Goal: Task Accomplishment & Management: Use online tool/utility

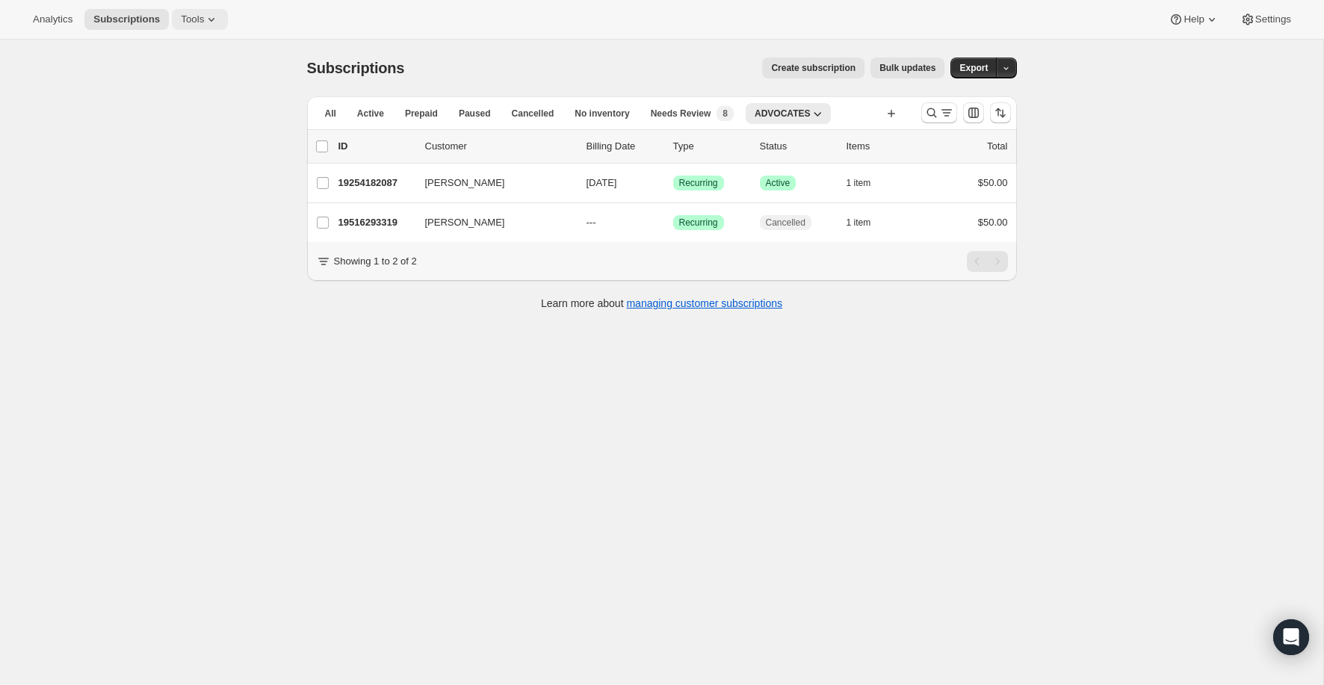
click at [211, 18] on icon at bounding box center [211, 19] width 15 height 15
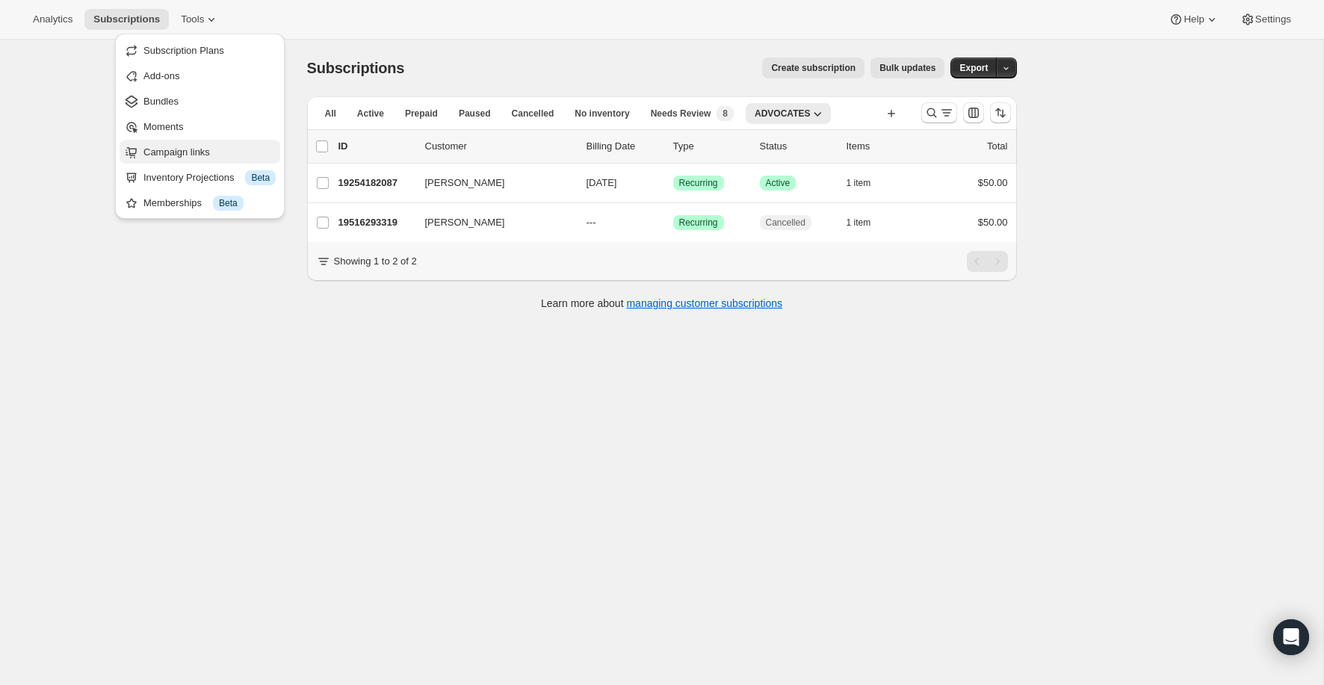
click at [197, 151] on span "Campaign links" at bounding box center [176, 151] width 66 height 11
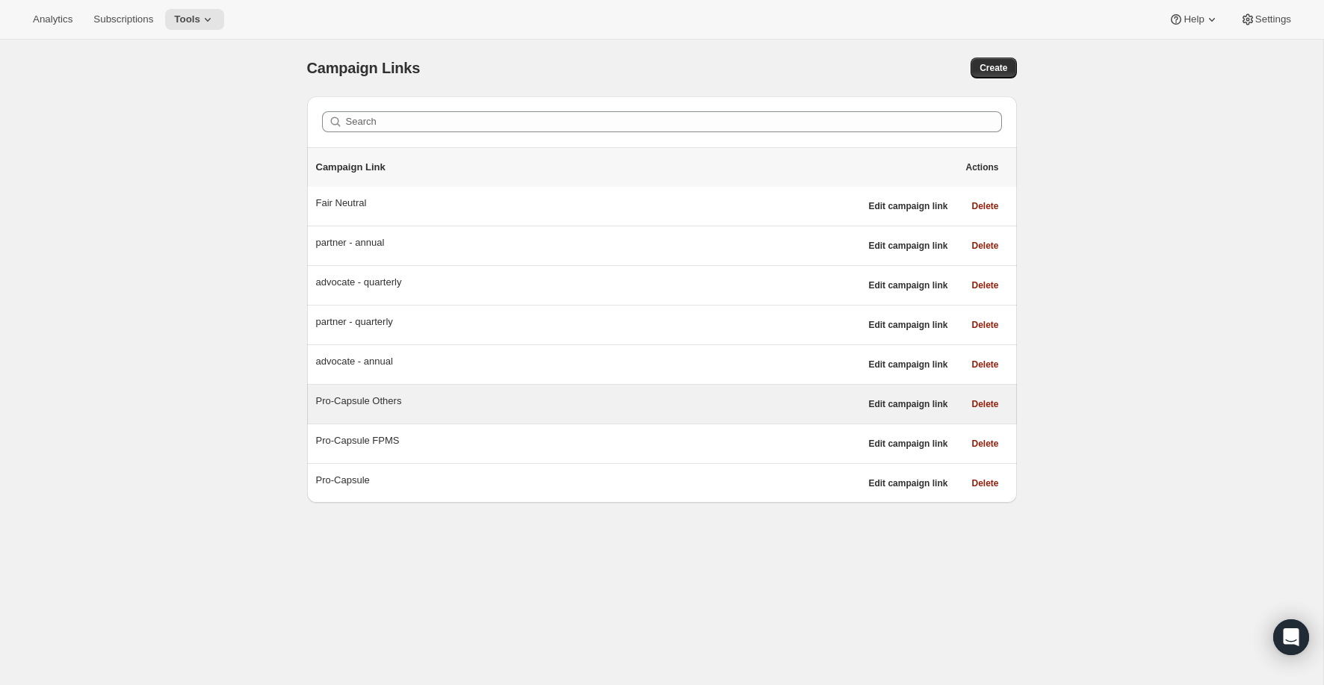
click at [388, 398] on div "Pro-Capsule Others" at bounding box center [588, 401] width 544 height 15
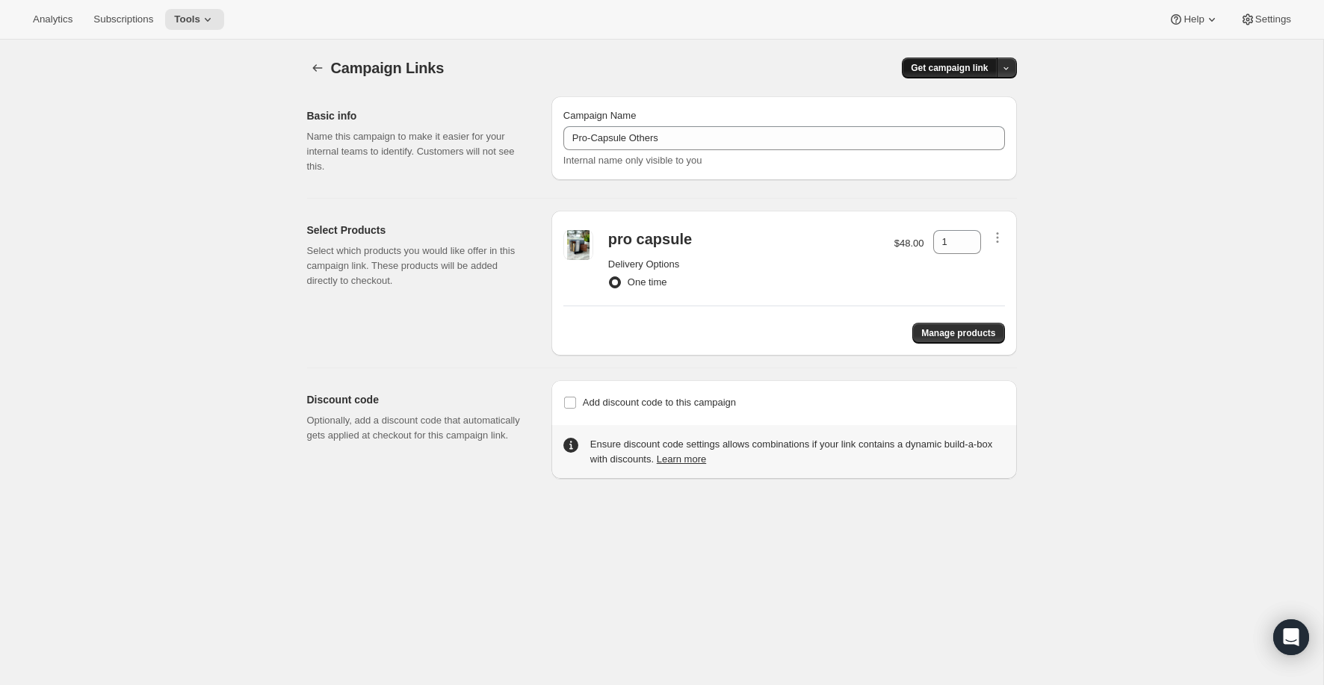
click at [954, 66] on span "Get campaign link" at bounding box center [949, 68] width 77 height 12
click at [965, 94] on span "Copy Link" at bounding box center [986, 98] width 43 height 11
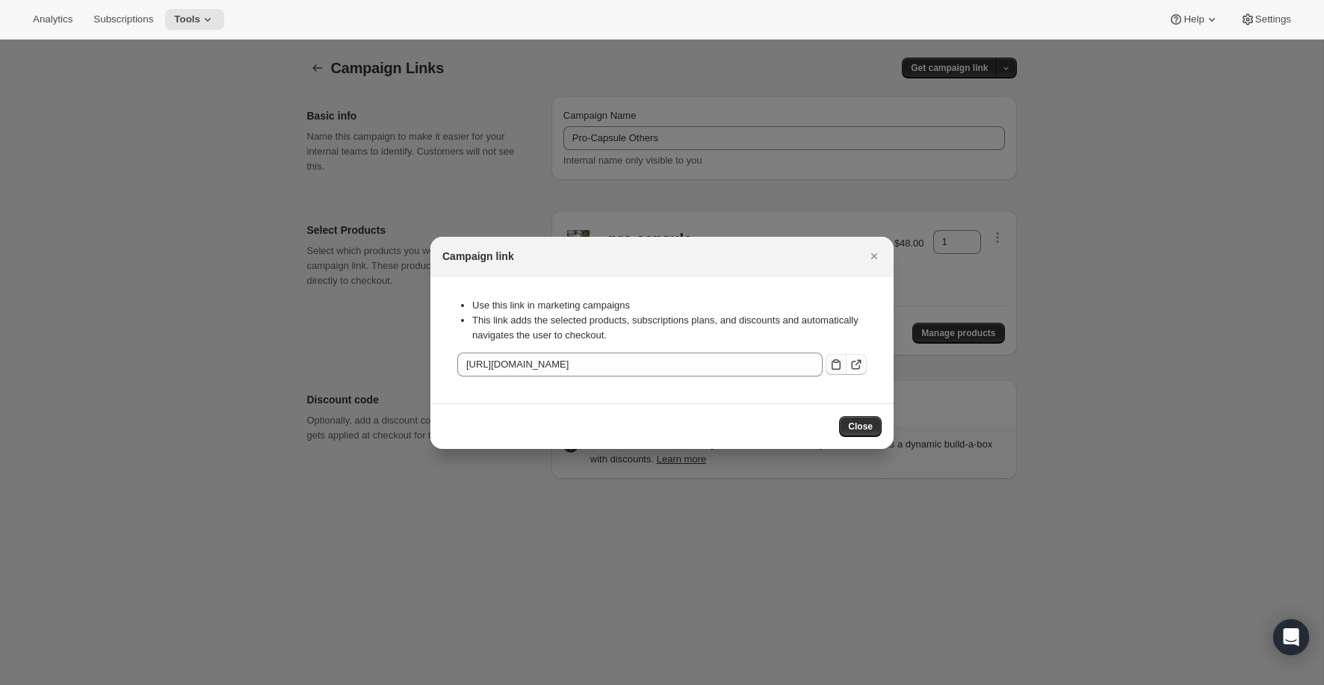
click at [835, 363] on icon ":r24:" at bounding box center [836, 364] width 15 height 15
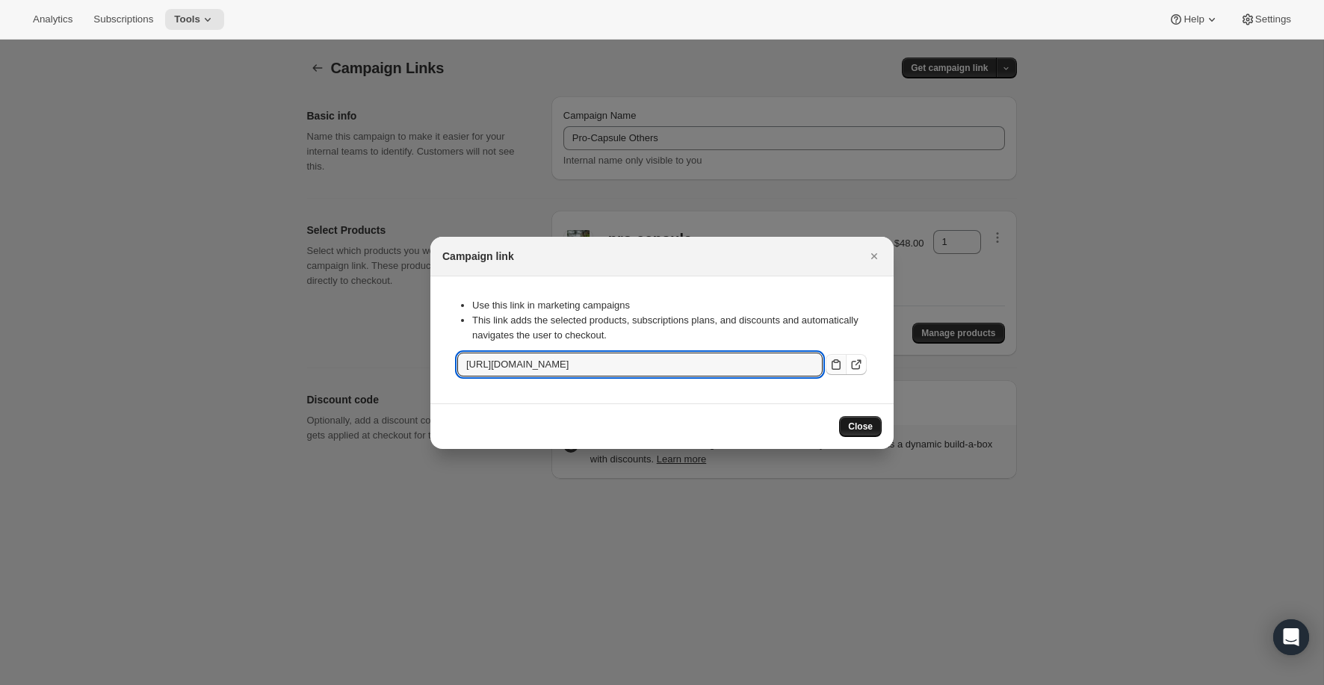
click at [864, 425] on span "Close" at bounding box center [860, 427] width 25 height 12
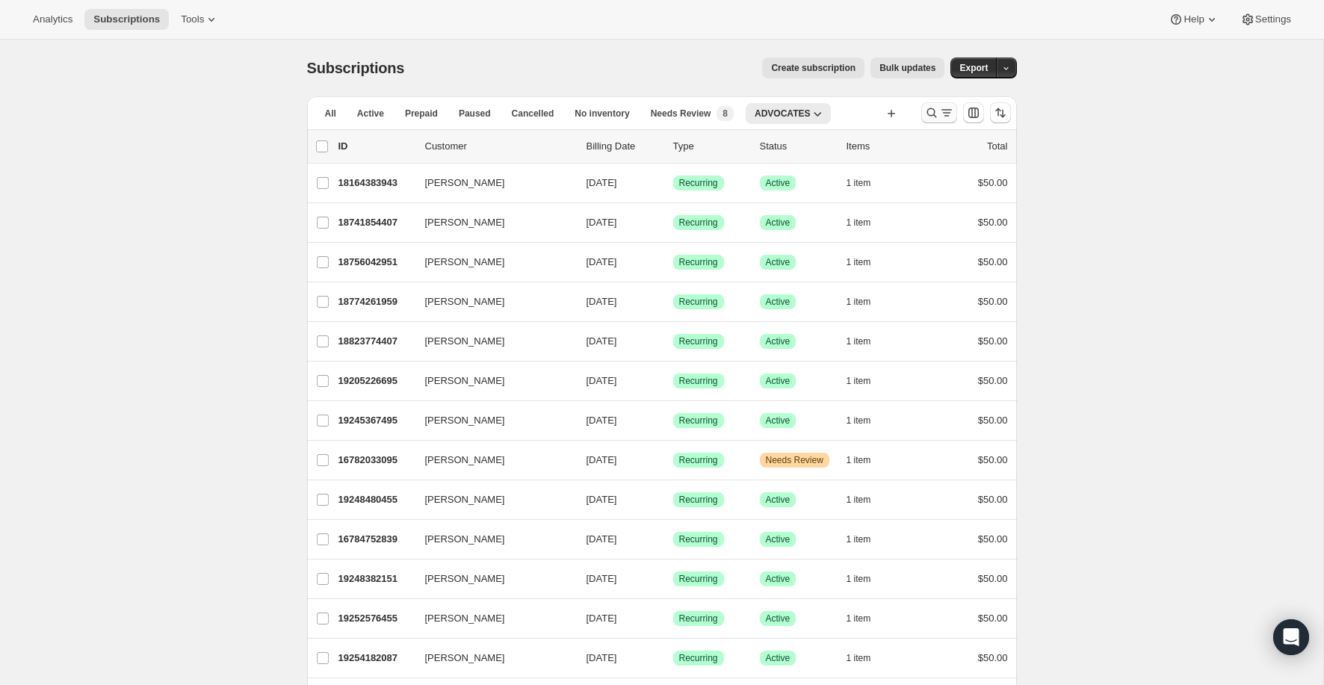
click at [928, 117] on icon "Search and filter results" at bounding box center [931, 112] width 15 height 15
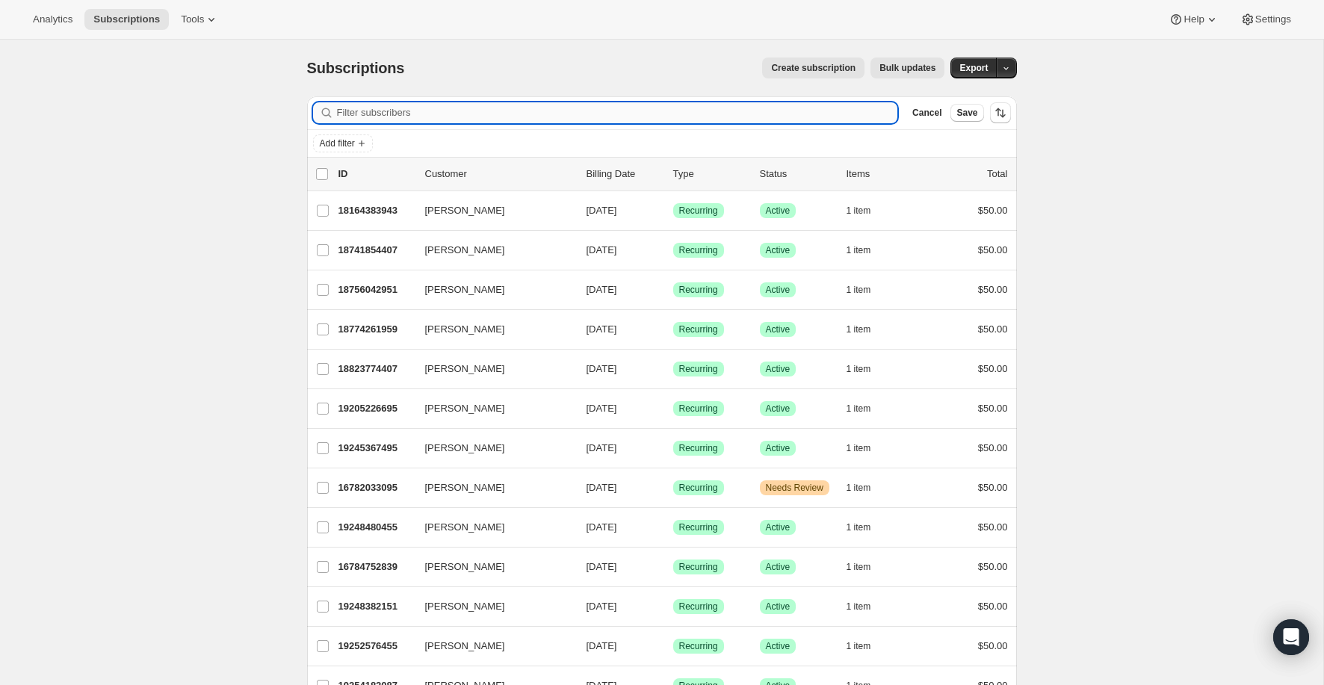
click at [675, 109] on input "Filter subscribers" at bounding box center [617, 112] width 561 height 21
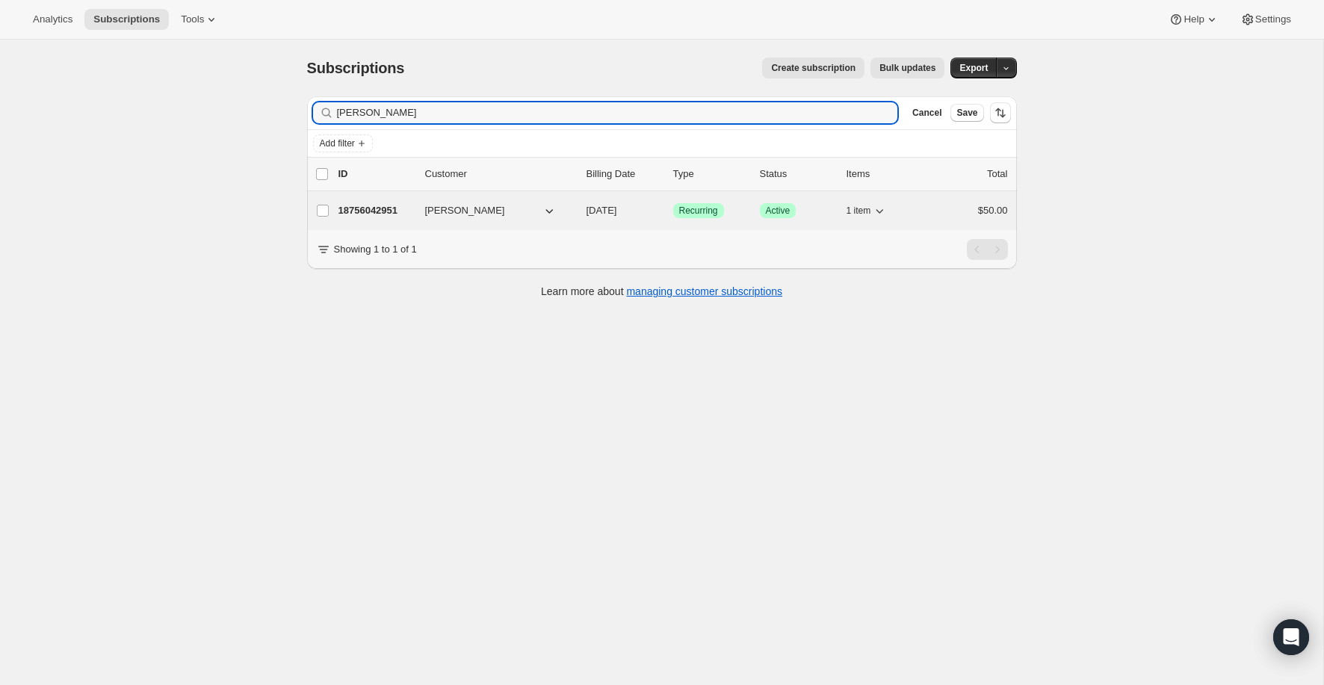
type input "Lawrence"
click at [363, 210] on p "18756042951" at bounding box center [375, 210] width 75 height 15
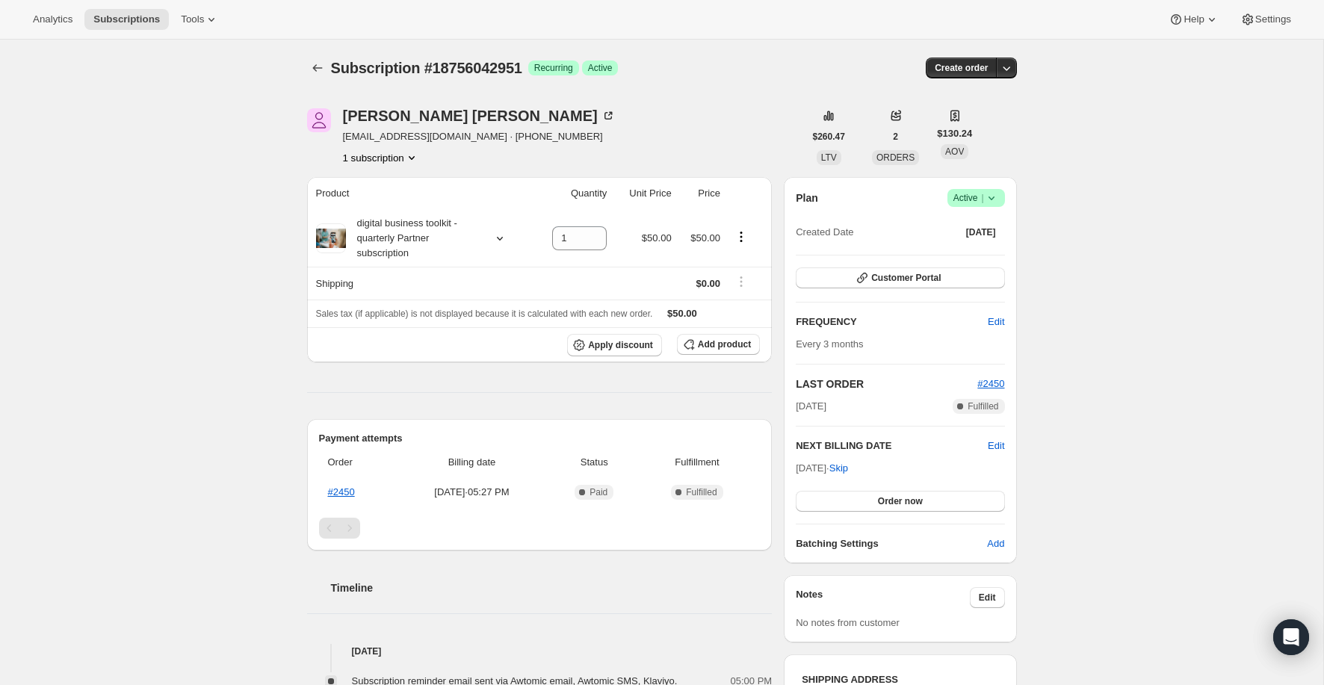
click at [991, 194] on icon at bounding box center [991, 198] width 15 height 15
click at [987, 252] on span "Cancel subscription" at bounding box center [972, 252] width 84 height 11
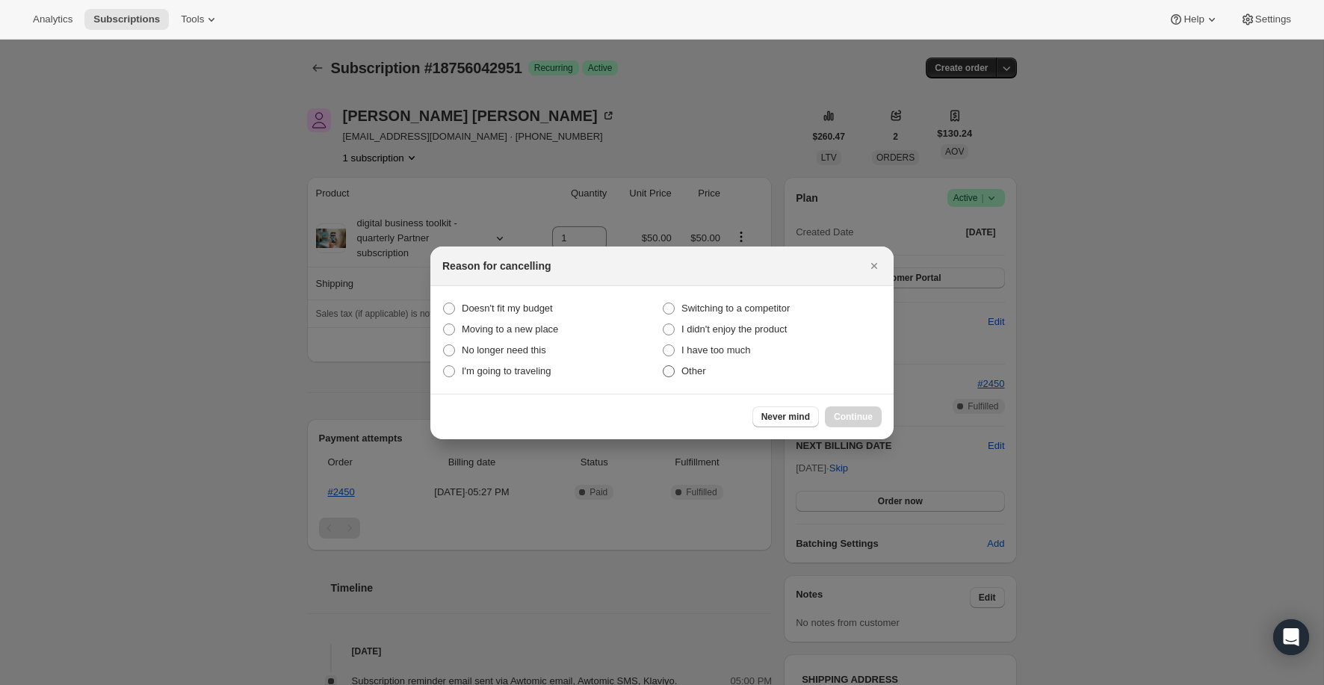
click at [702, 374] on span "Other" at bounding box center [693, 370] width 25 height 11
click at [664, 366] on input "Other" at bounding box center [663, 365] width 1 height 1
radio input "true"
click at [870, 415] on span "Continue" at bounding box center [853, 417] width 39 height 12
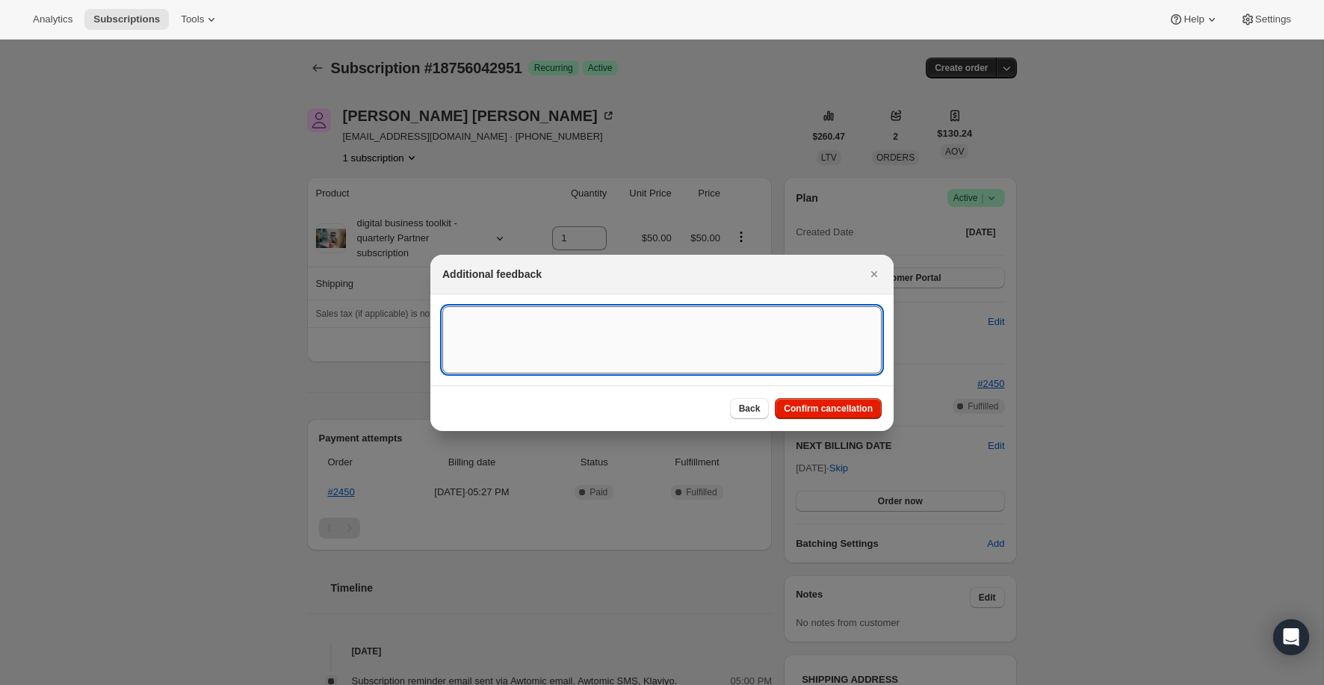
click at [640, 354] on textarea ":rc5:" at bounding box center [661, 339] width 439 height 67
type textarea "Customer Cancelled"
click at [802, 404] on span "Confirm cancellation" at bounding box center [828, 409] width 89 height 12
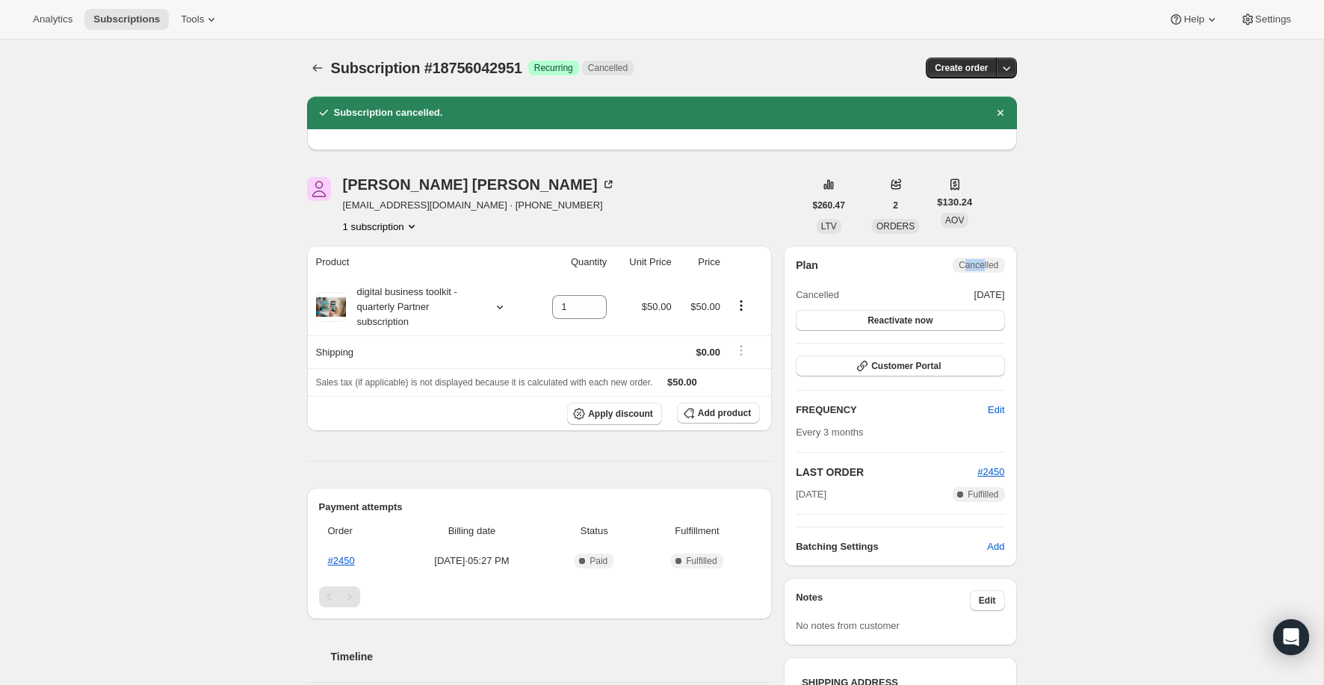
drag, startPoint x: 962, startPoint y: 262, endPoint x: 983, endPoint y: 262, distance: 20.9
click at [983, 262] on span "Cancelled" at bounding box center [979, 265] width 40 height 12
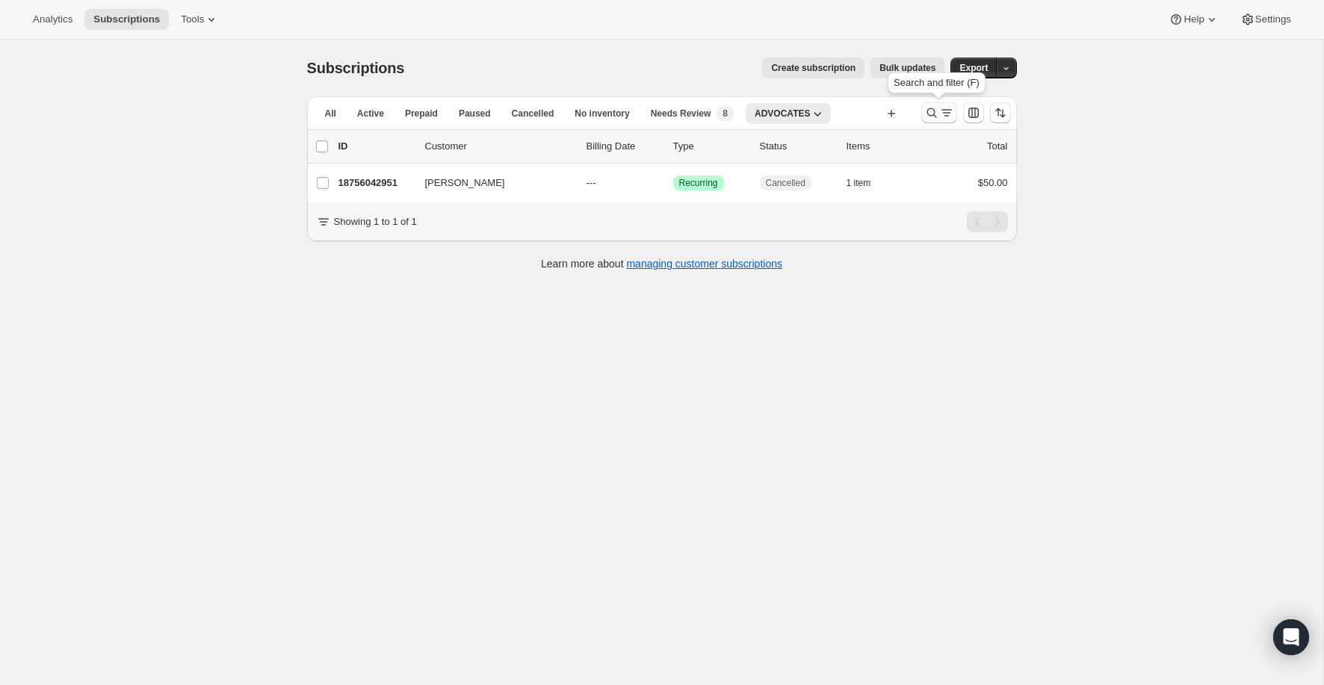
click at [930, 114] on icon "Search and filter results" at bounding box center [931, 112] width 15 height 15
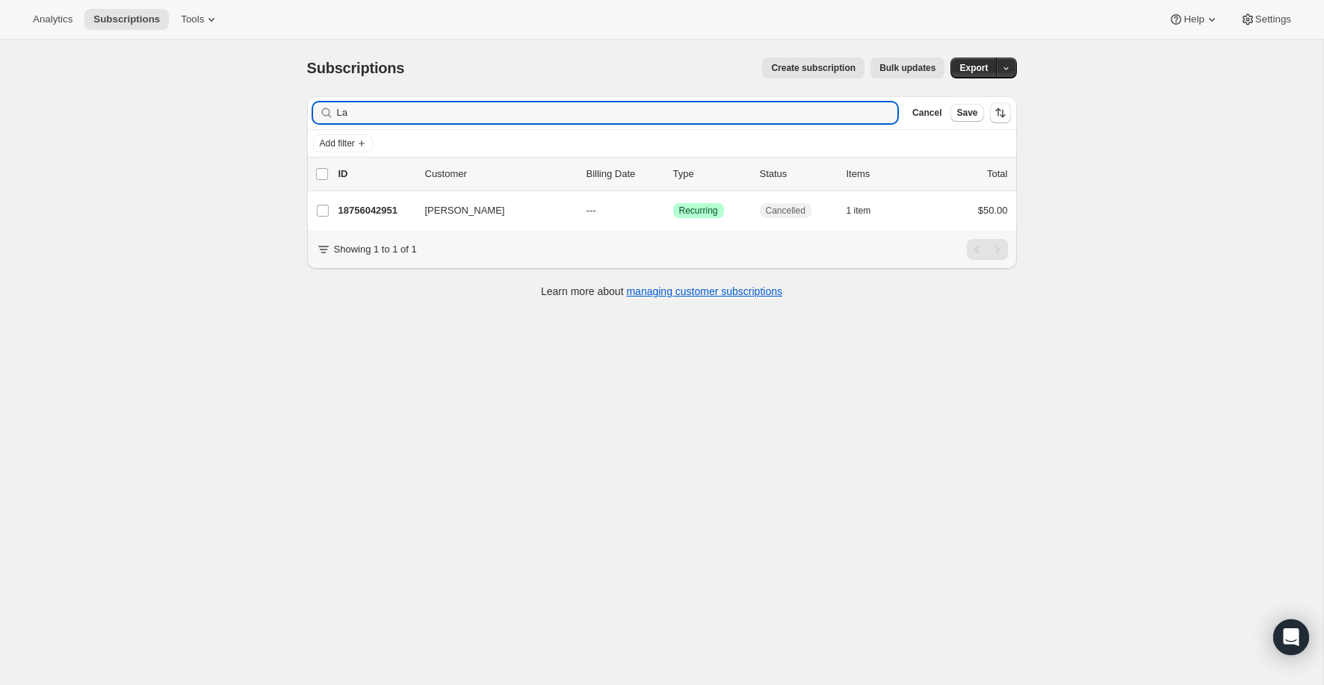
type input "L"
type input "costello"
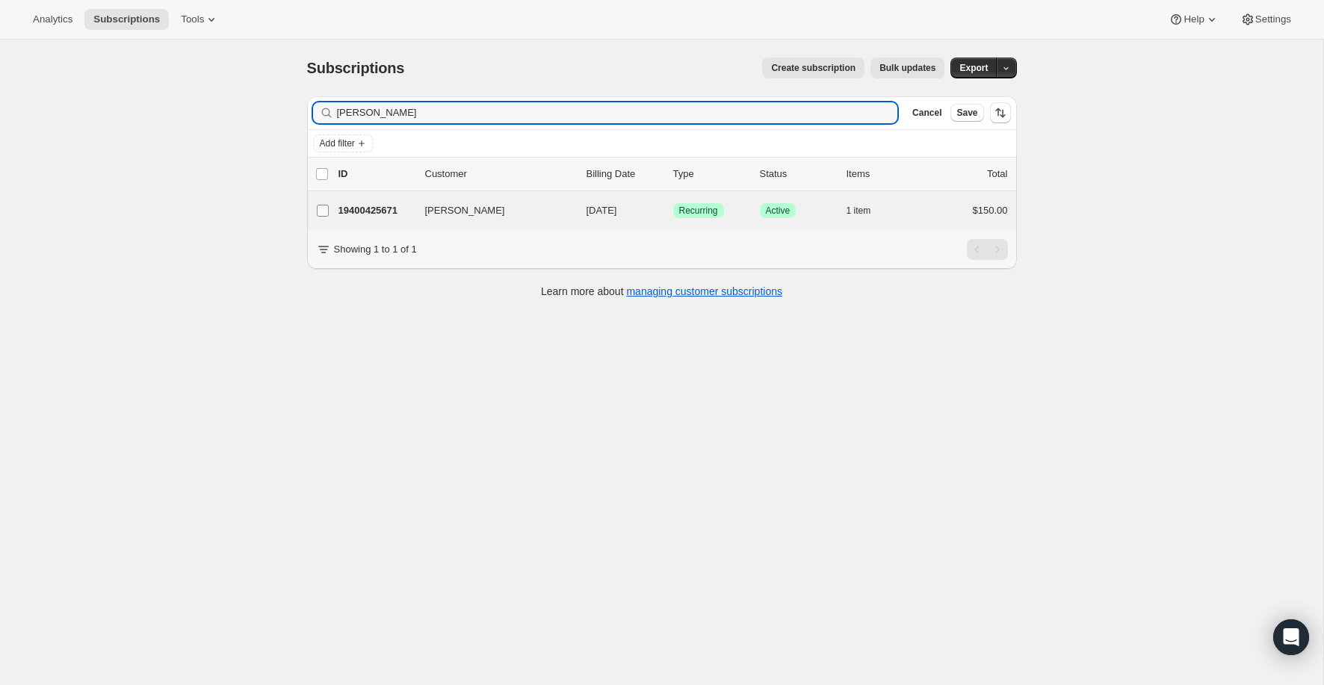
click at [326, 209] on input "[PERSON_NAME]" at bounding box center [323, 211] width 12 height 12
checkbox input "true"
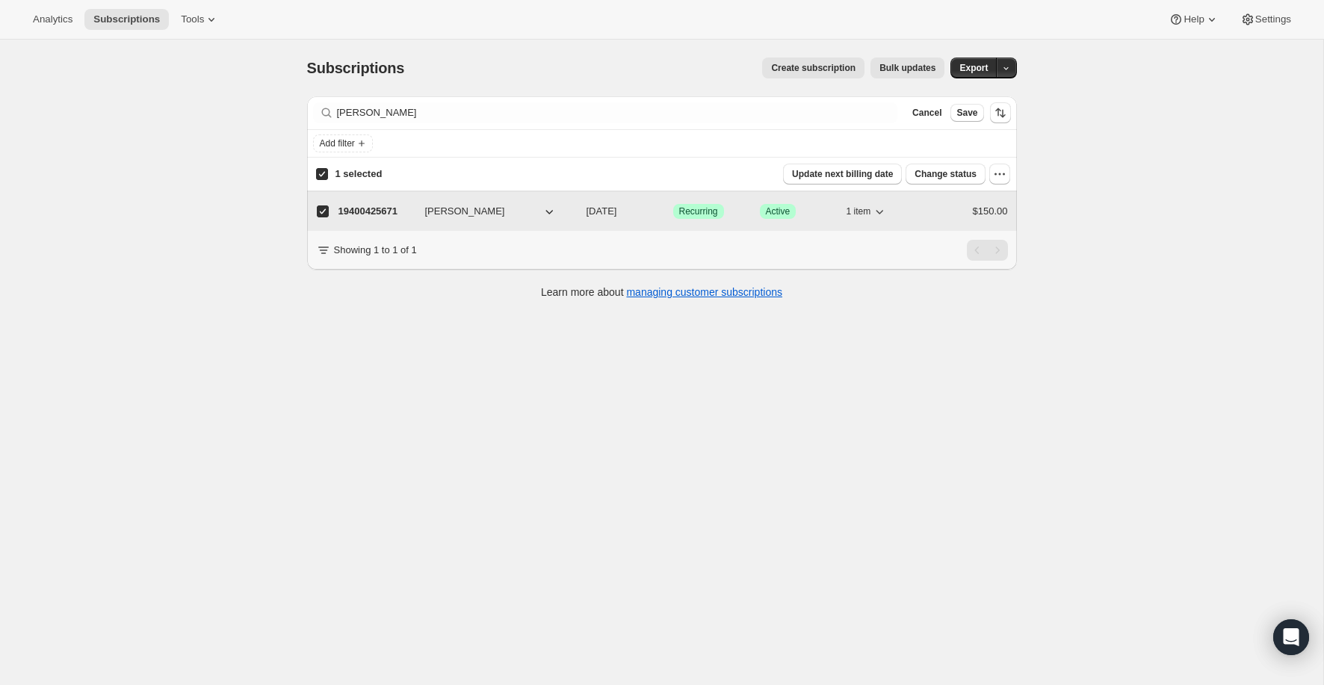
click at [371, 208] on p "19400425671" at bounding box center [375, 211] width 75 height 15
checkbox input "false"
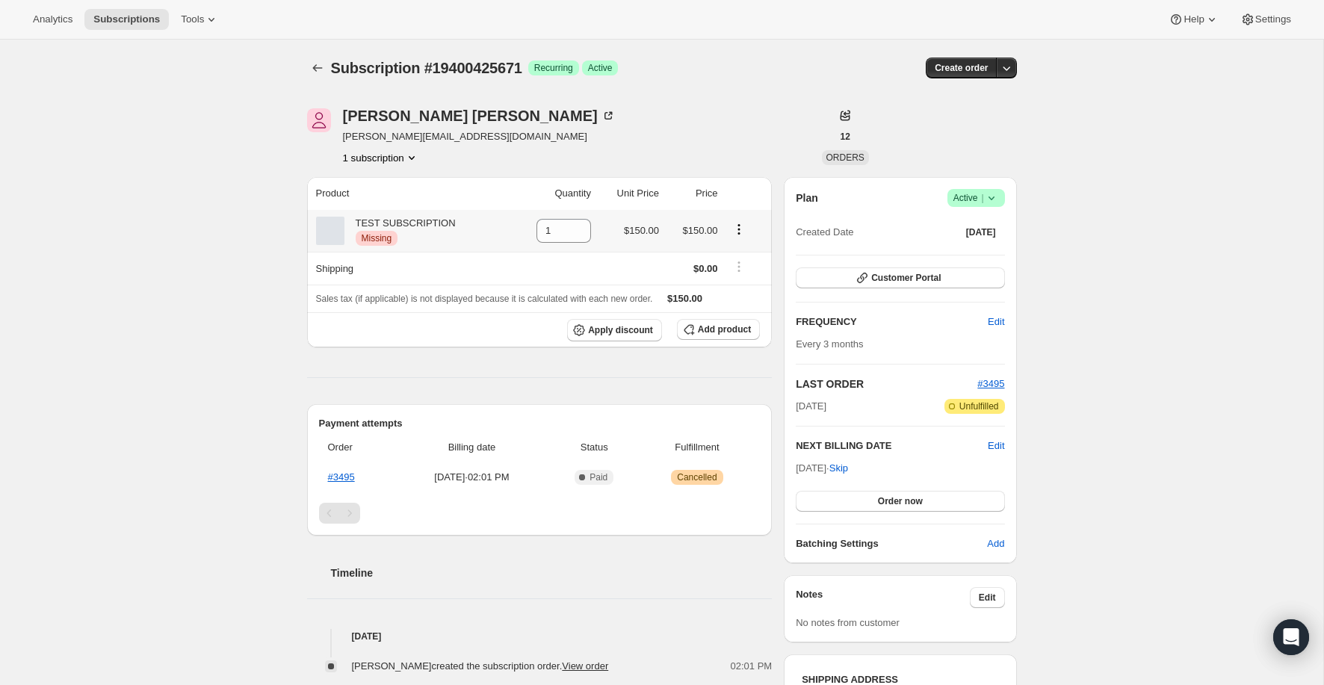
click at [740, 231] on icon "Product actions" at bounding box center [738, 229] width 15 height 15
click at [741, 265] on span "Remove" at bounding box center [739, 257] width 36 height 15
type input "0"
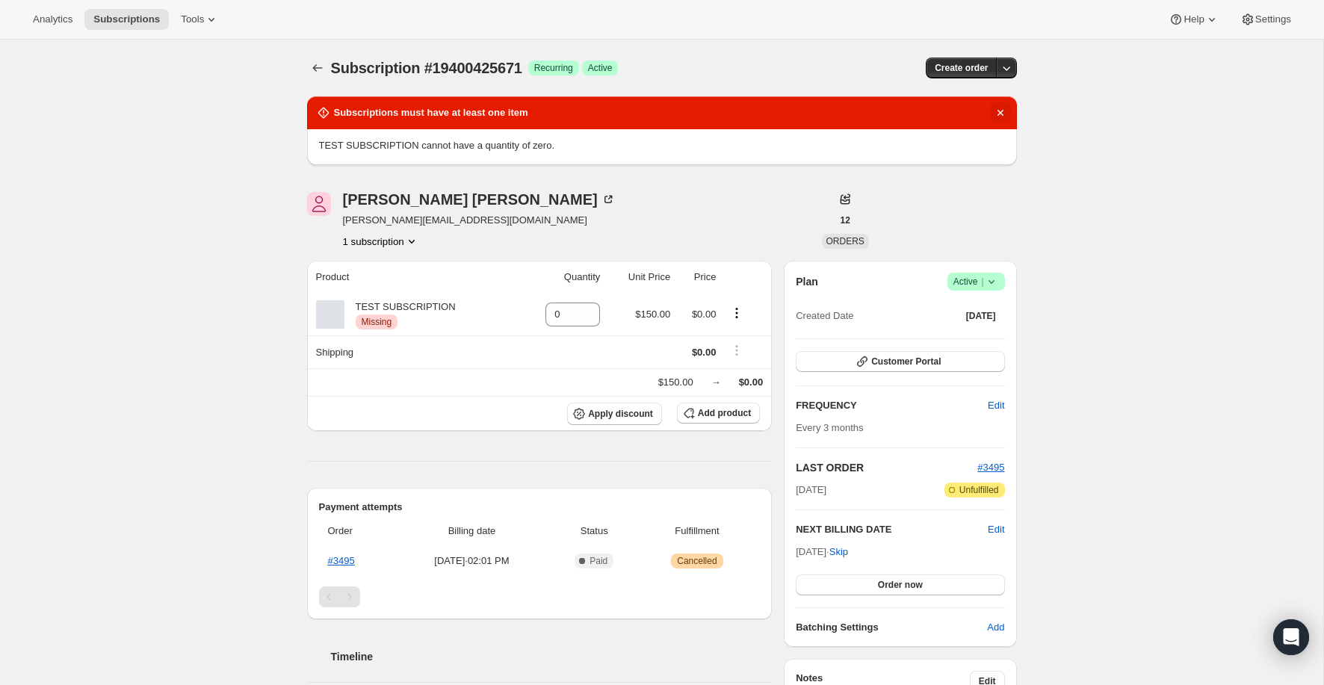
click at [1000, 112] on icon "Dismiss notification" at bounding box center [1000, 113] width 6 height 6
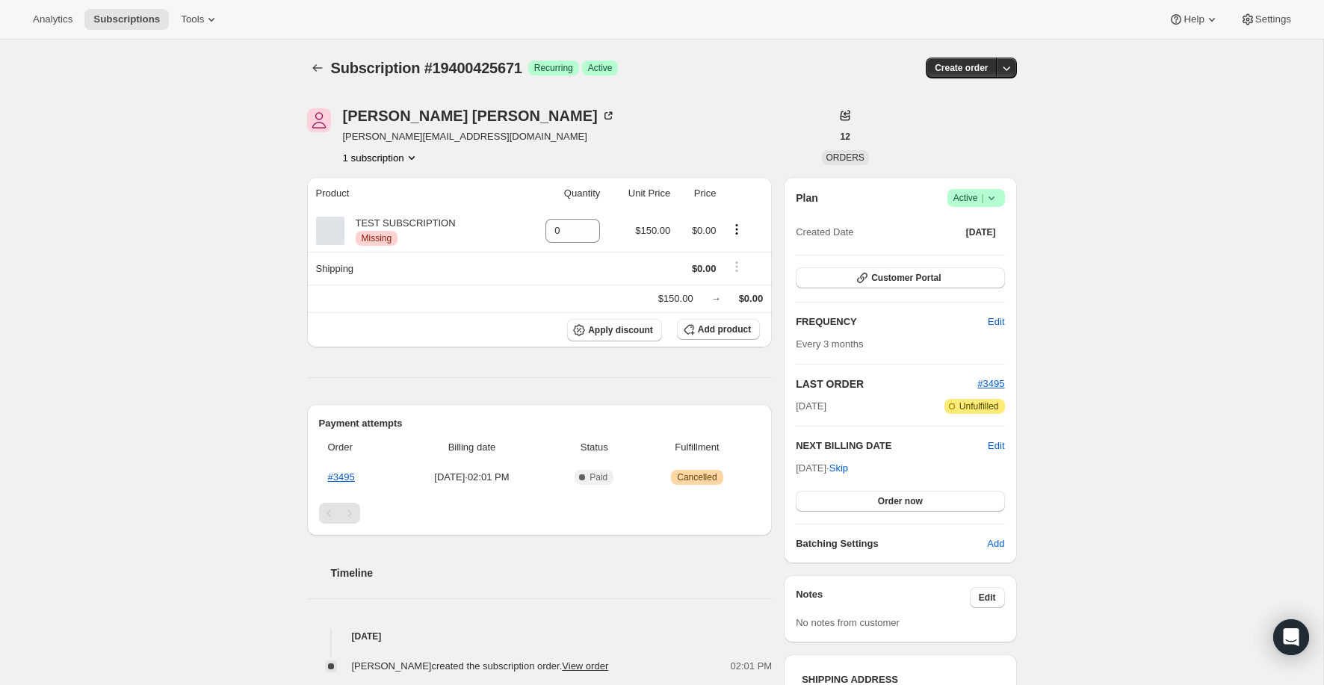
click at [993, 193] on icon at bounding box center [991, 198] width 15 height 15
click at [959, 256] on span "Cancel subscription" at bounding box center [972, 252] width 84 height 11
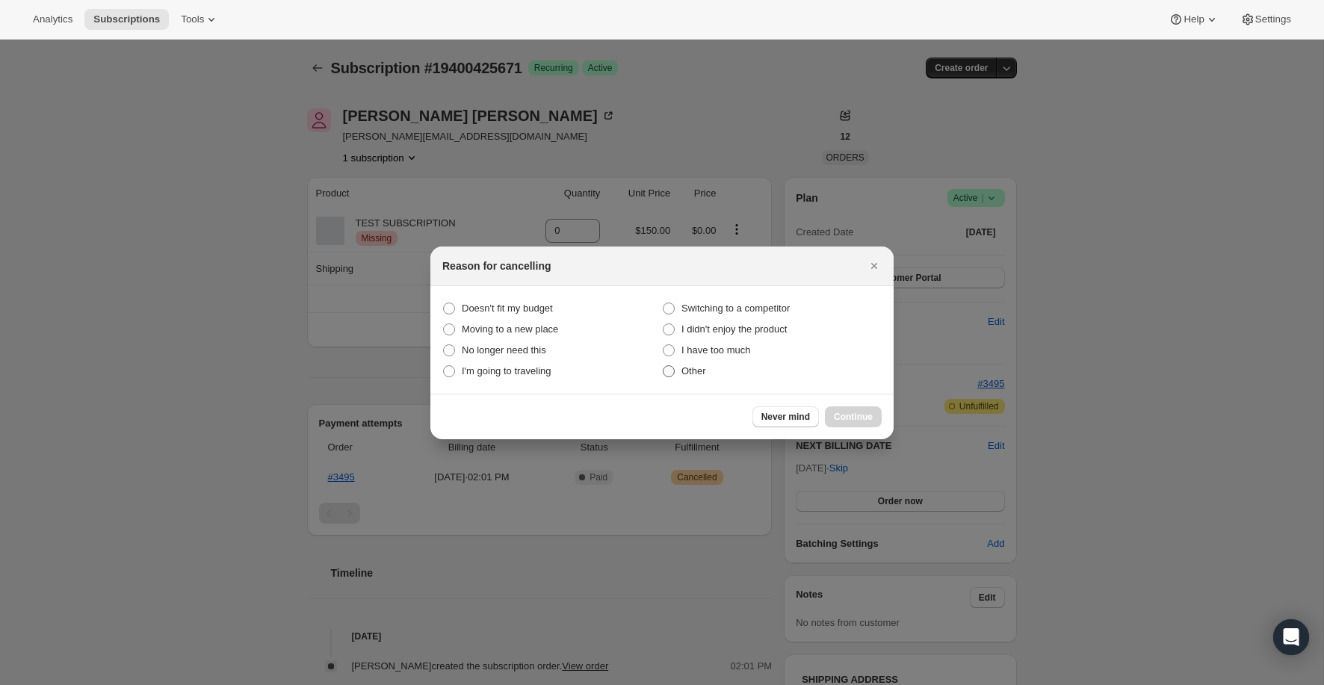
click at [708, 366] on label "Other" at bounding box center [772, 371] width 220 height 21
click at [664, 366] on input "Other" at bounding box center [663, 365] width 1 height 1
radio input "true"
click at [847, 433] on div "Never mind Continue" at bounding box center [661, 417] width 463 height 46
click at [860, 421] on span "Continue" at bounding box center [853, 417] width 39 height 12
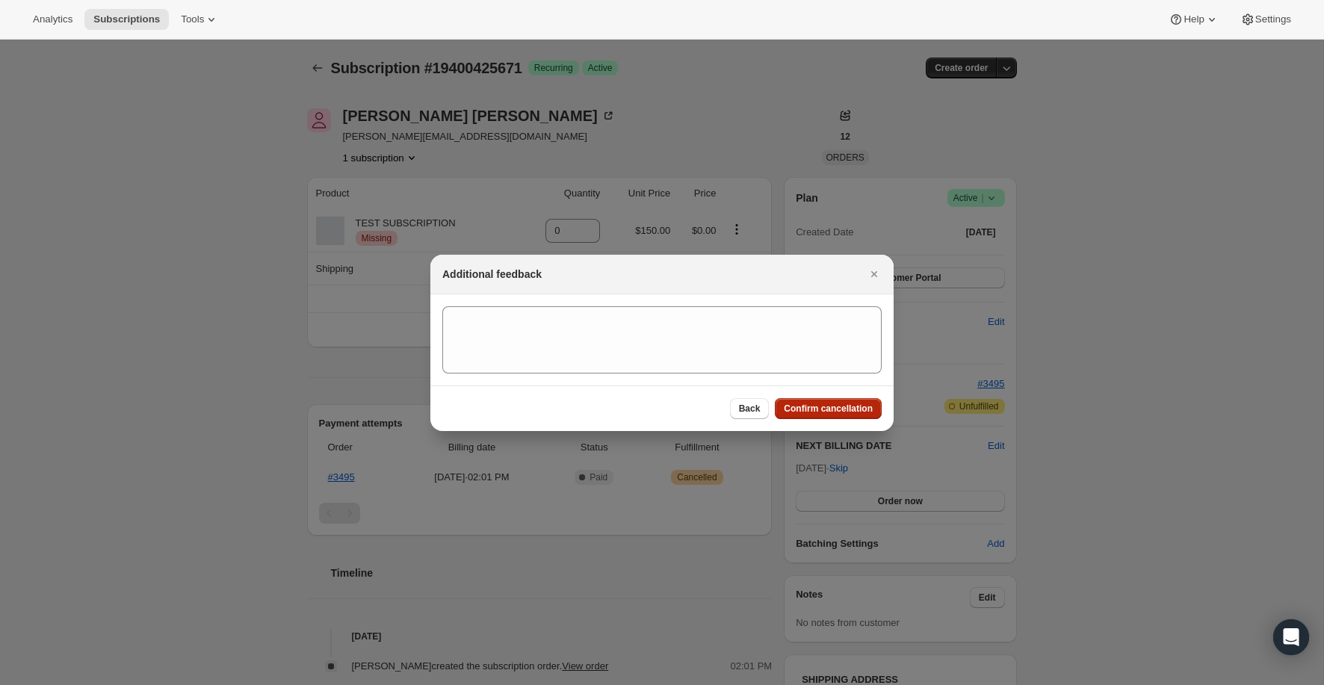
click at [849, 413] on span "Confirm cancellation" at bounding box center [828, 409] width 89 height 12
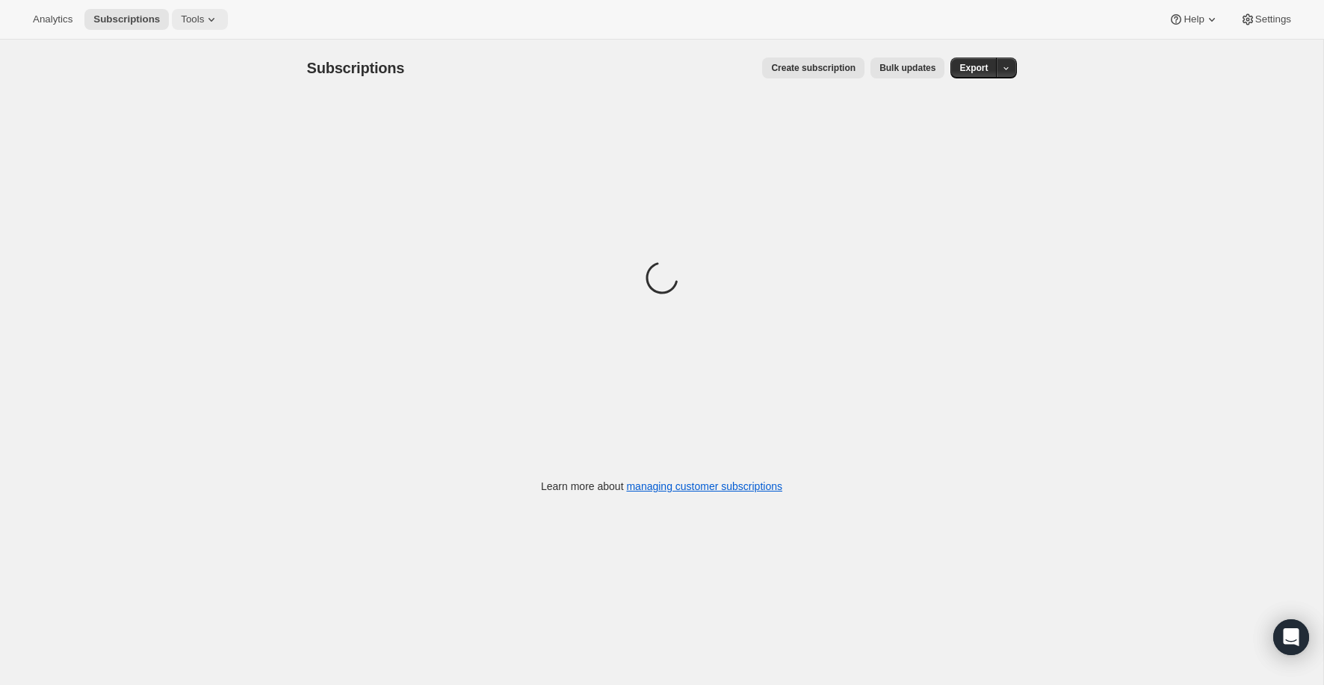
click at [204, 16] on span "Tools" at bounding box center [192, 19] width 23 height 12
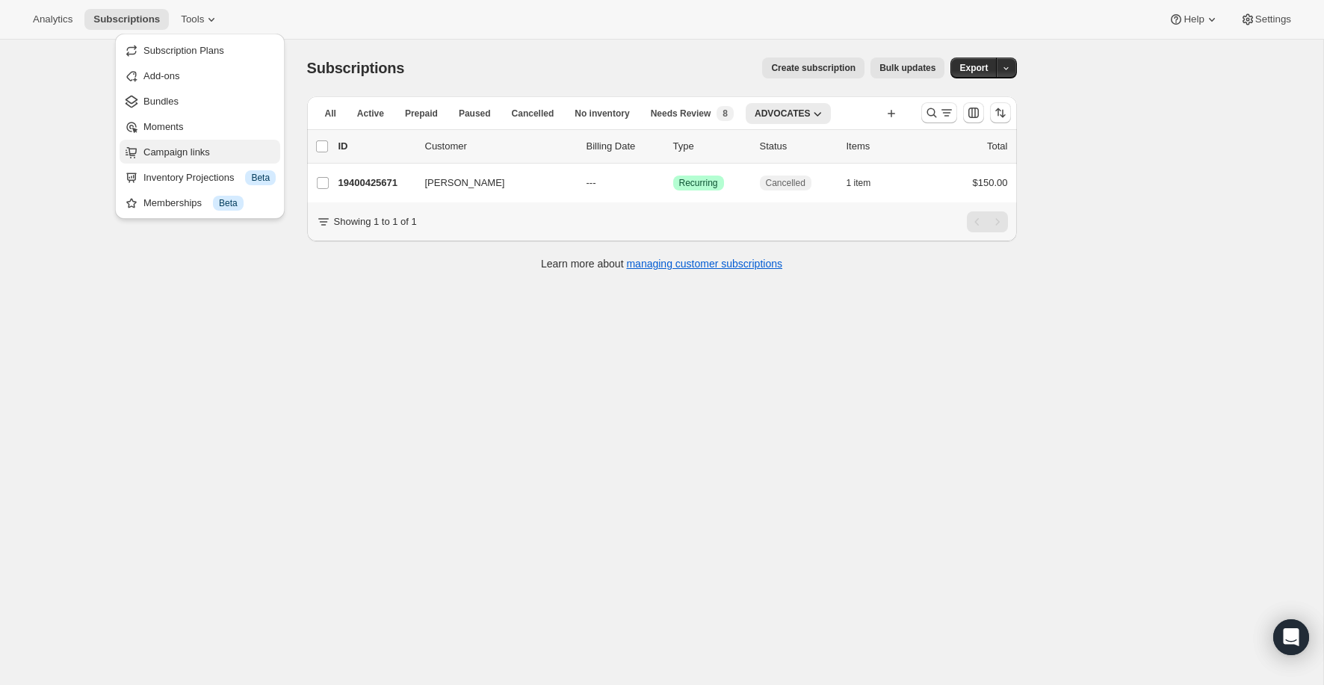
click at [201, 159] on button "Campaign links" at bounding box center [200, 152] width 161 height 24
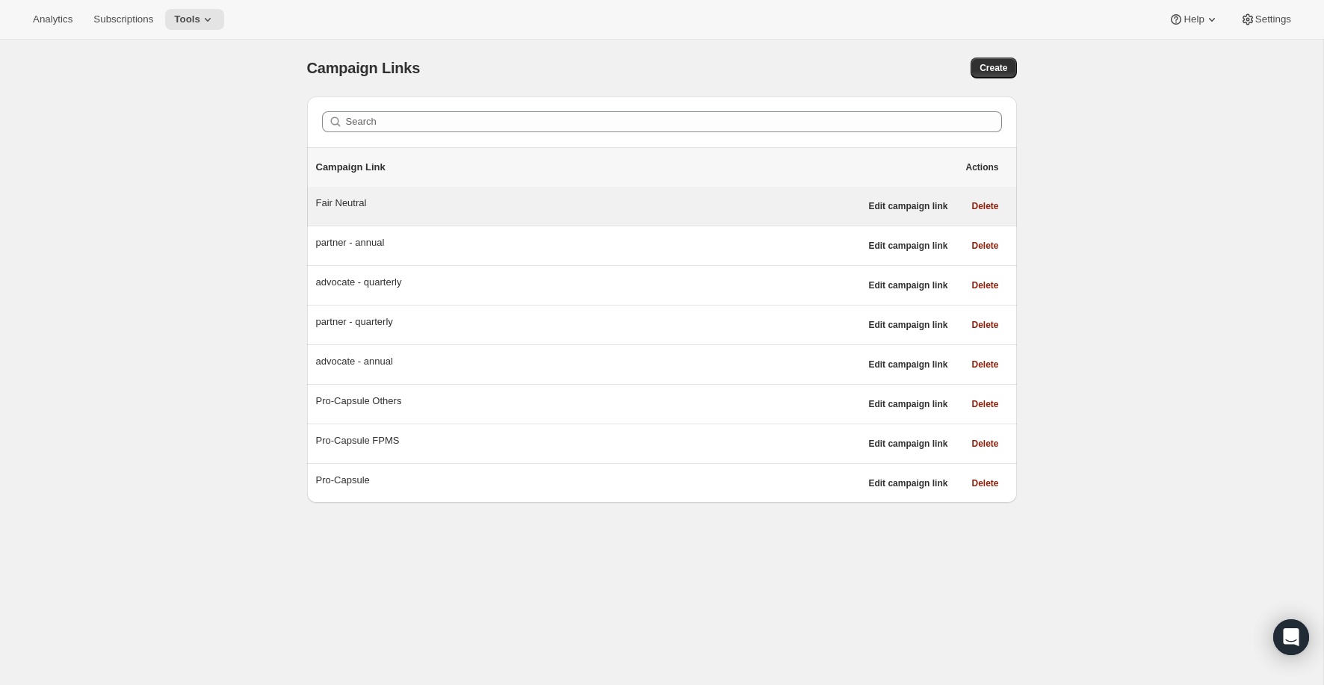
click at [360, 205] on div "Fair Neutral" at bounding box center [588, 203] width 544 height 15
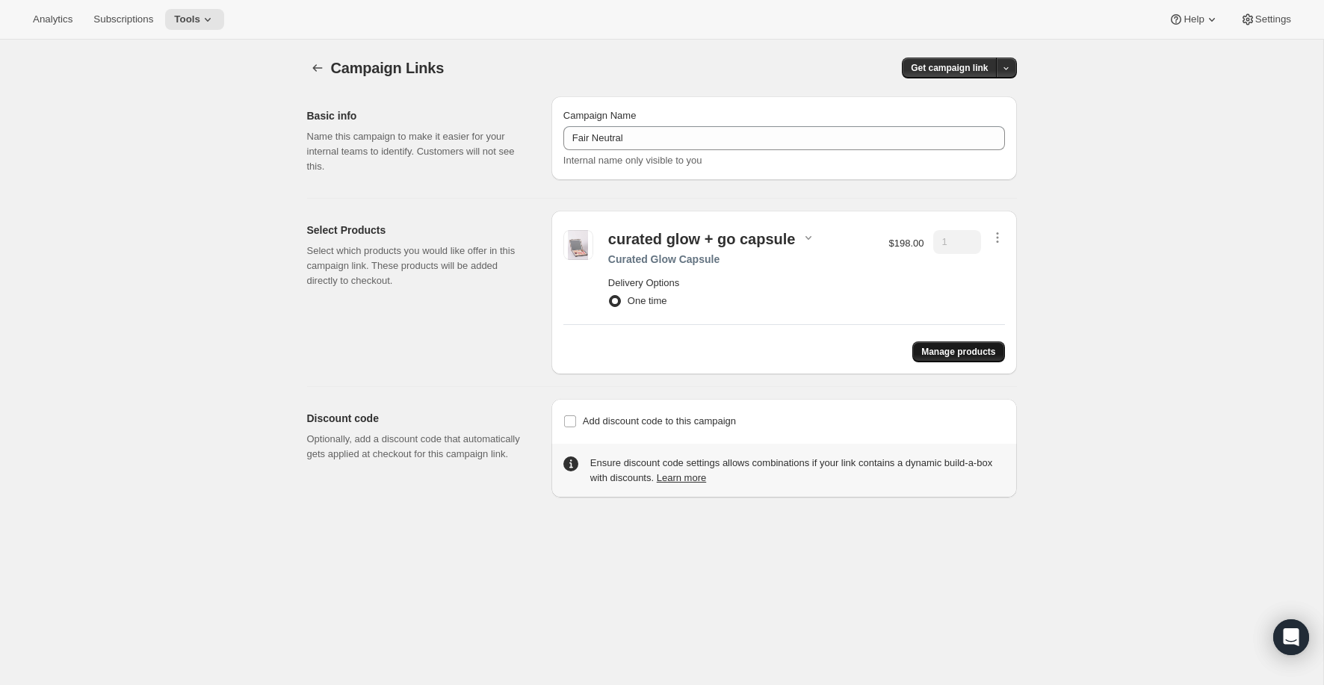
click at [945, 346] on span "Manage products" at bounding box center [958, 352] width 74 height 12
click at [705, 261] on div "Curated Glow Capsule" at bounding box center [741, 259] width 266 height 15
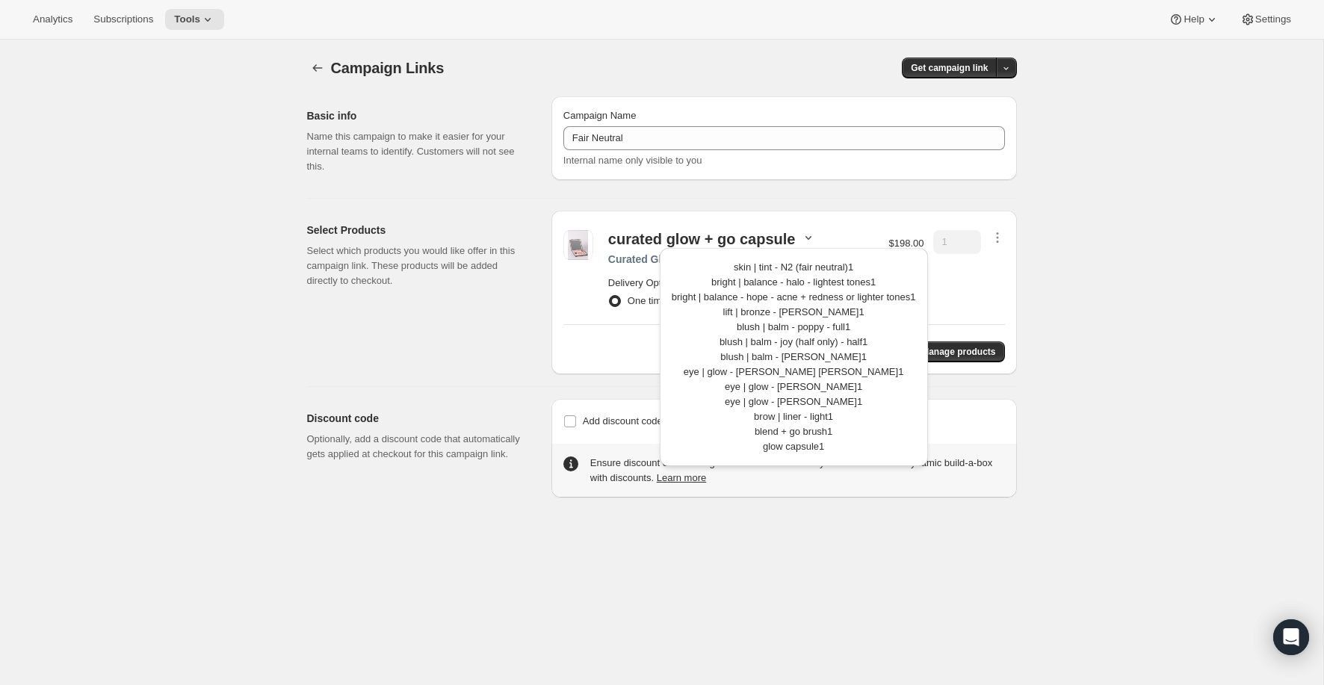
click at [1073, 448] on div "Campaign Links. This page is ready Campaign Links Get campaign link Basic info …" at bounding box center [661, 382] width 1323 height 685
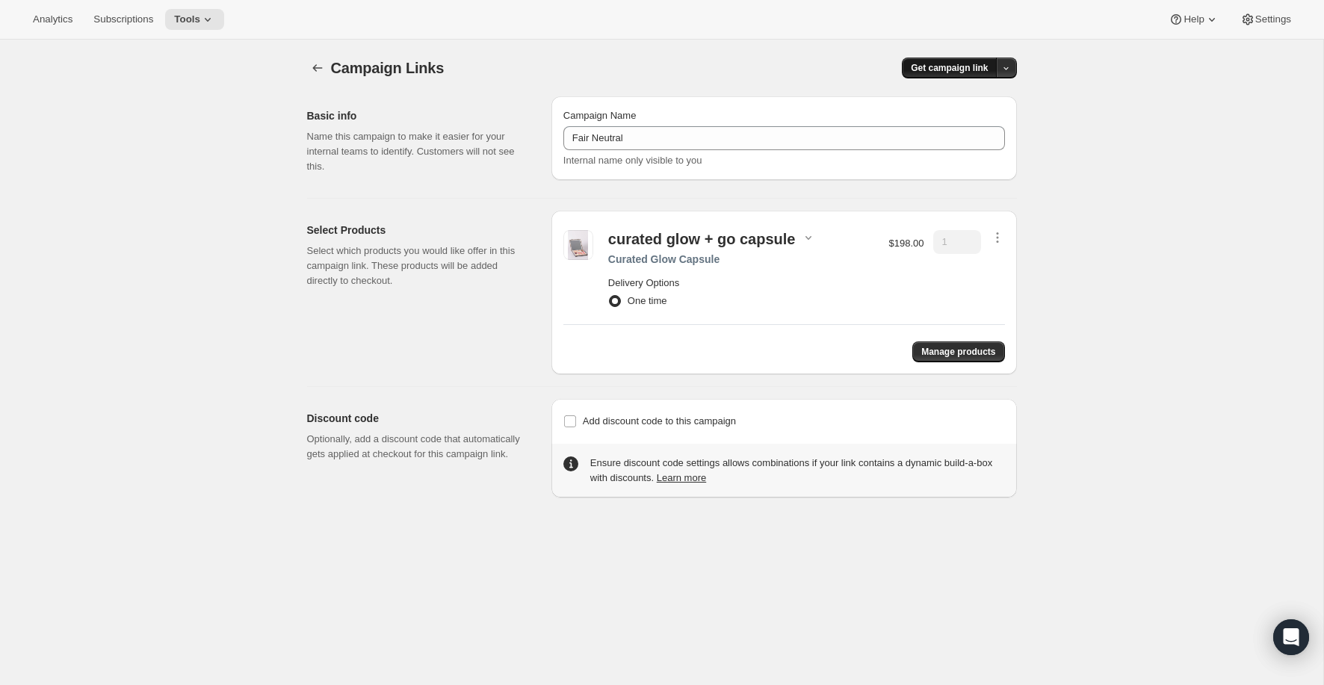
click at [967, 75] on button "Get campaign link" at bounding box center [949, 68] width 95 height 21
click at [973, 95] on span "Copy Link" at bounding box center [986, 98] width 43 height 11
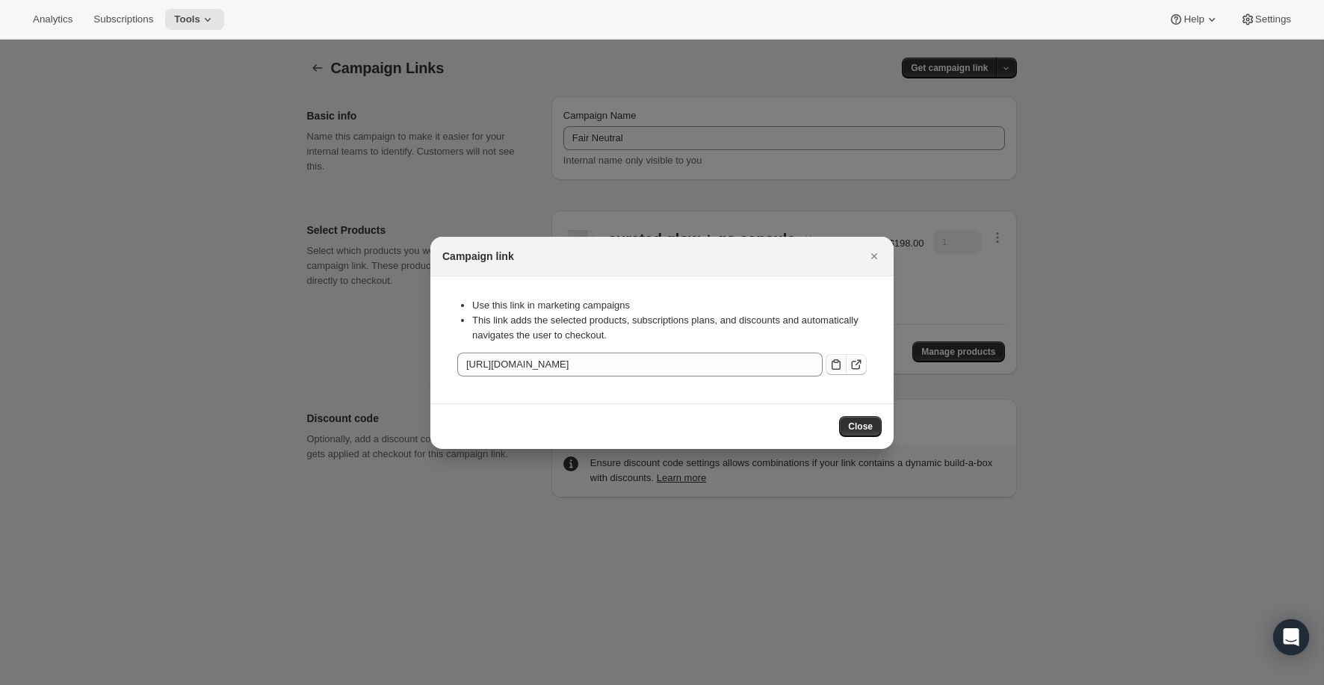
click at [833, 363] on icon ":r1u:" at bounding box center [836, 364] width 15 height 15
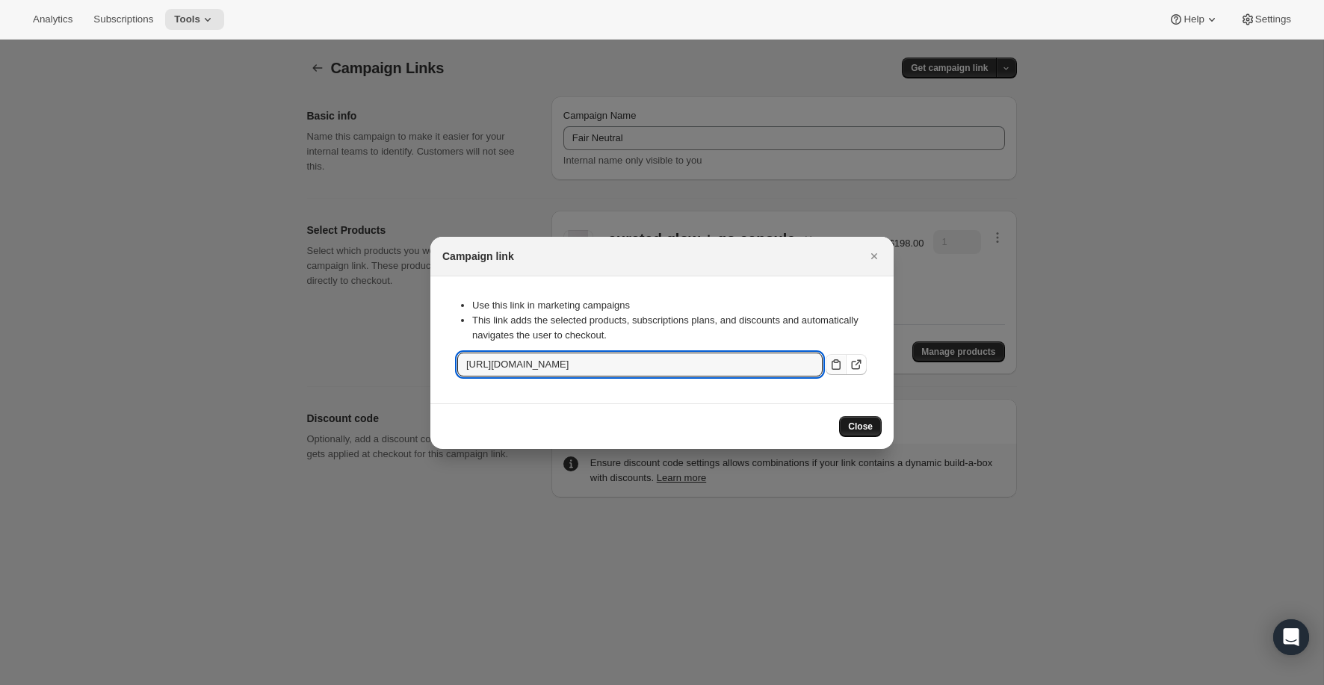
click at [867, 427] on span "Close" at bounding box center [860, 427] width 25 height 12
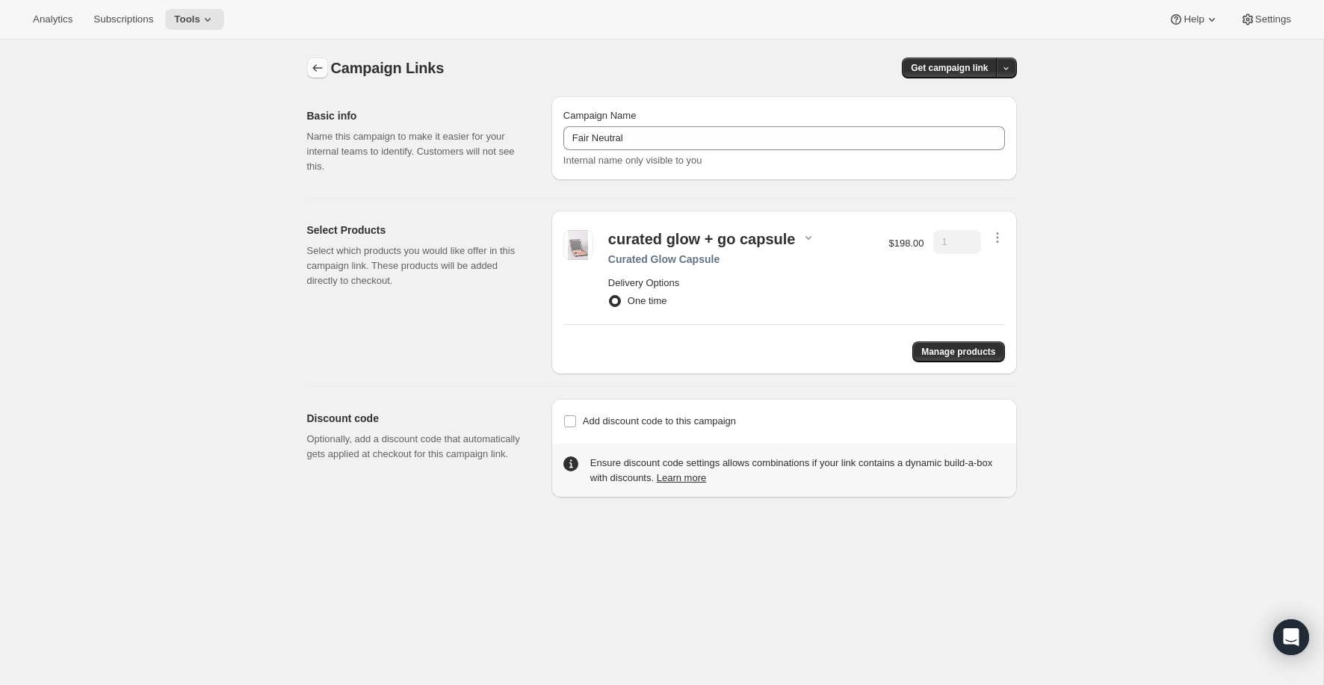
click at [319, 65] on icon "button" at bounding box center [317, 68] width 15 height 15
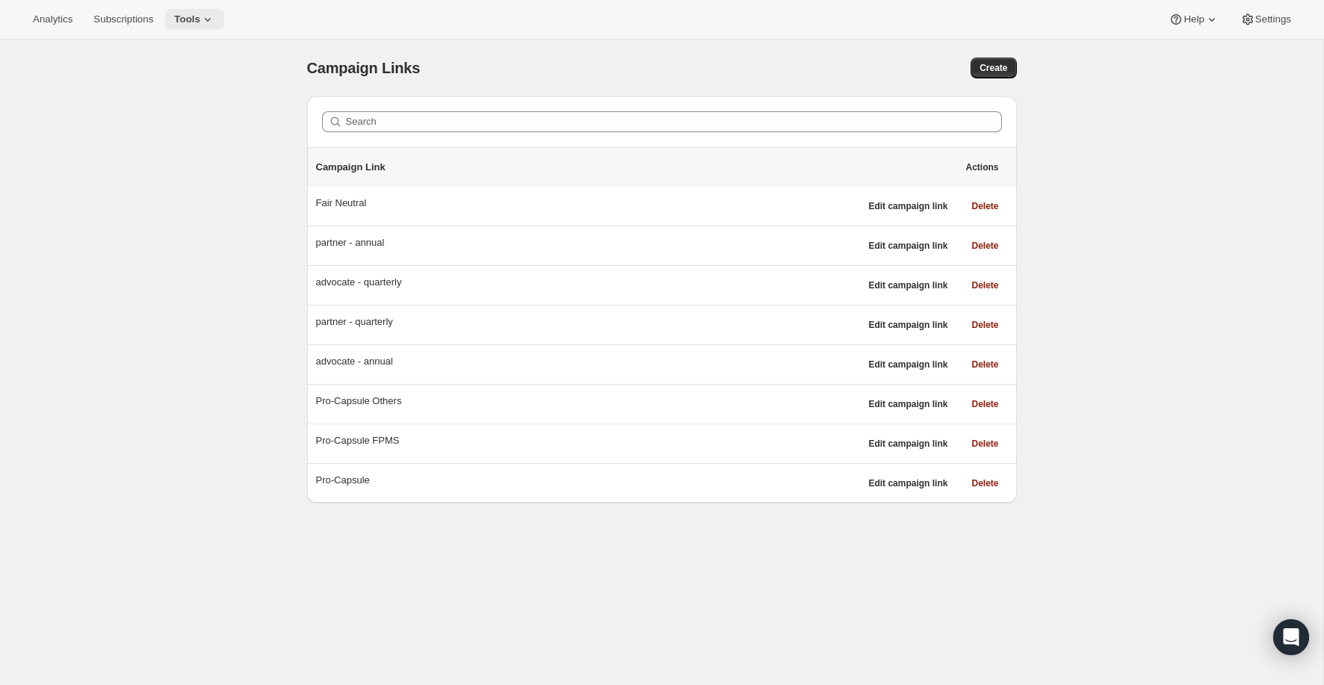
click at [215, 22] on icon at bounding box center [207, 19] width 15 height 15
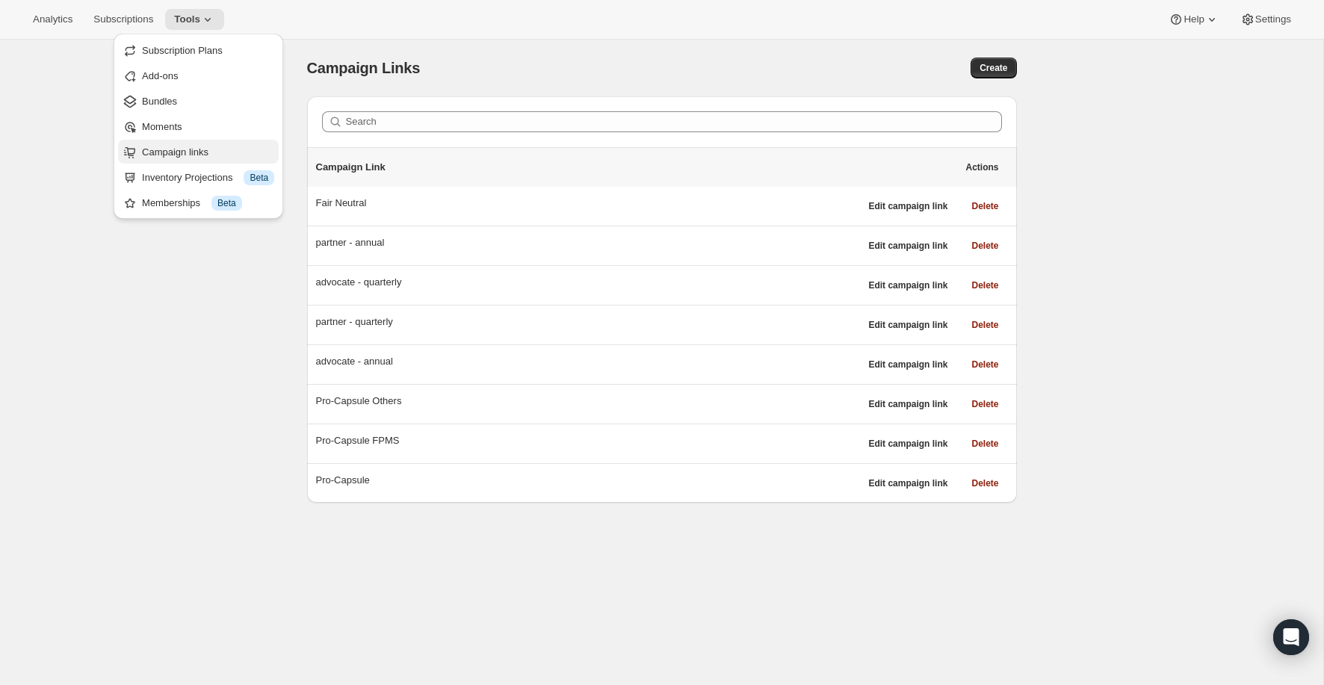
click at [191, 149] on span "Campaign links" at bounding box center [175, 151] width 66 height 11
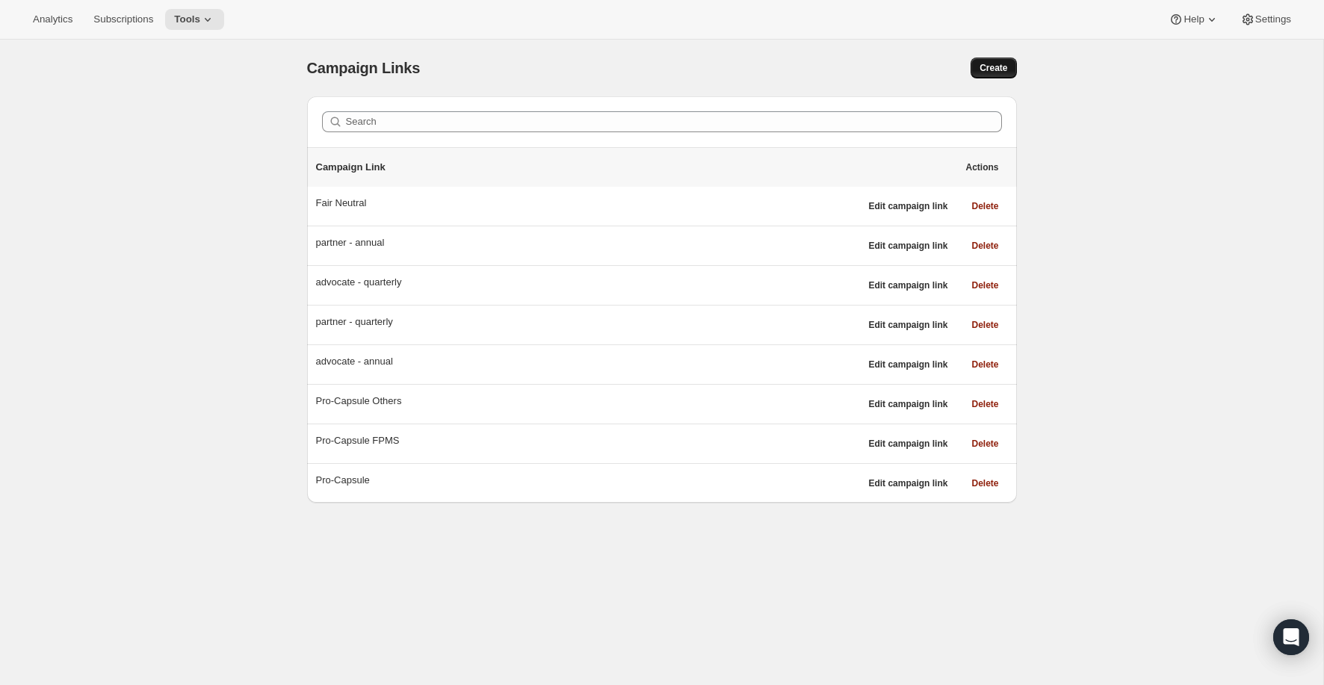
click at [994, 74] on button "Create" at bounding box center [994, 68] width 46 height 21
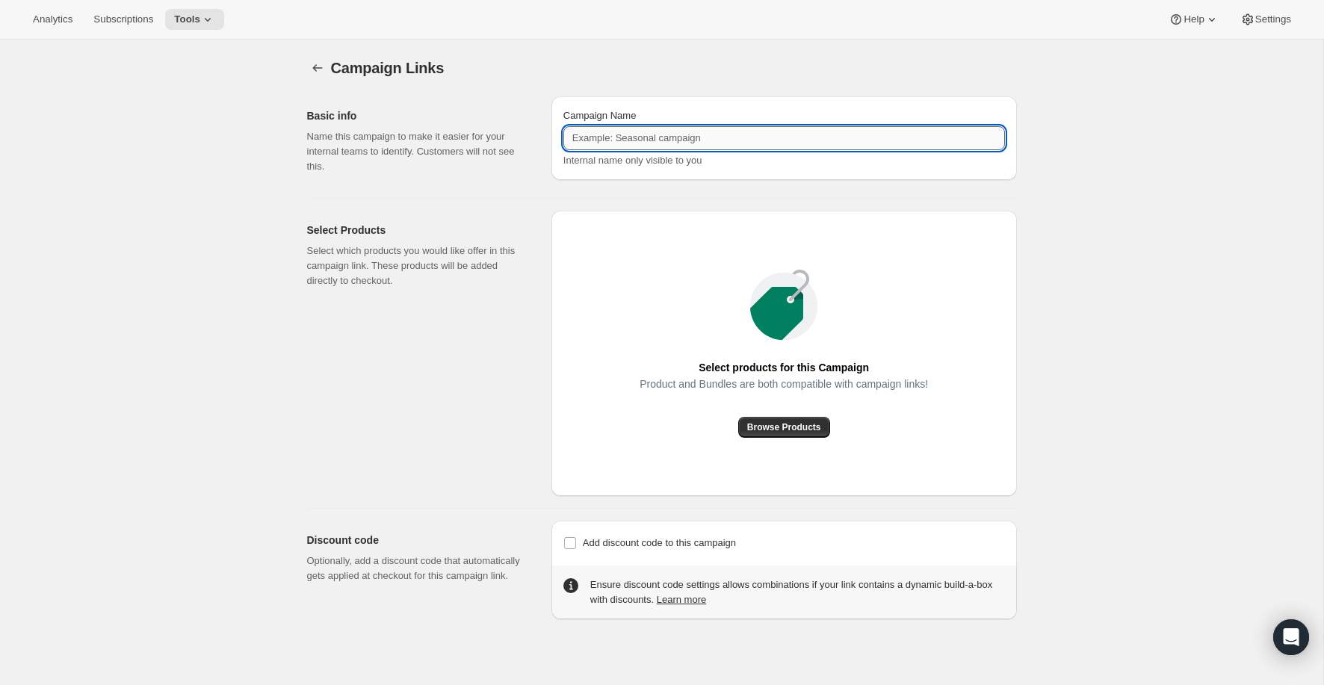
click at [675, 146] on input "Campaign Name" at bounding box center [784, 138] width 442 height 24
type input "Light Warm"
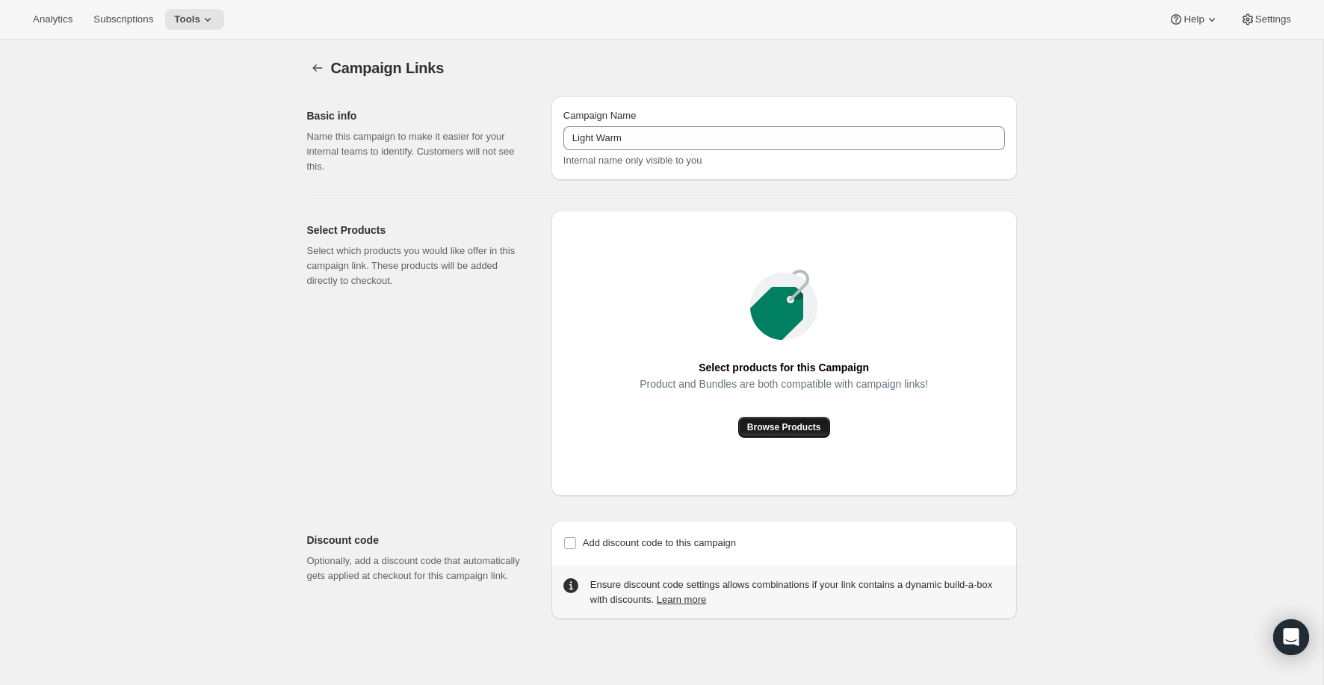
click at [803, 427] on span "Browse Products" at bounding box center [784, 427] width 74 height 12
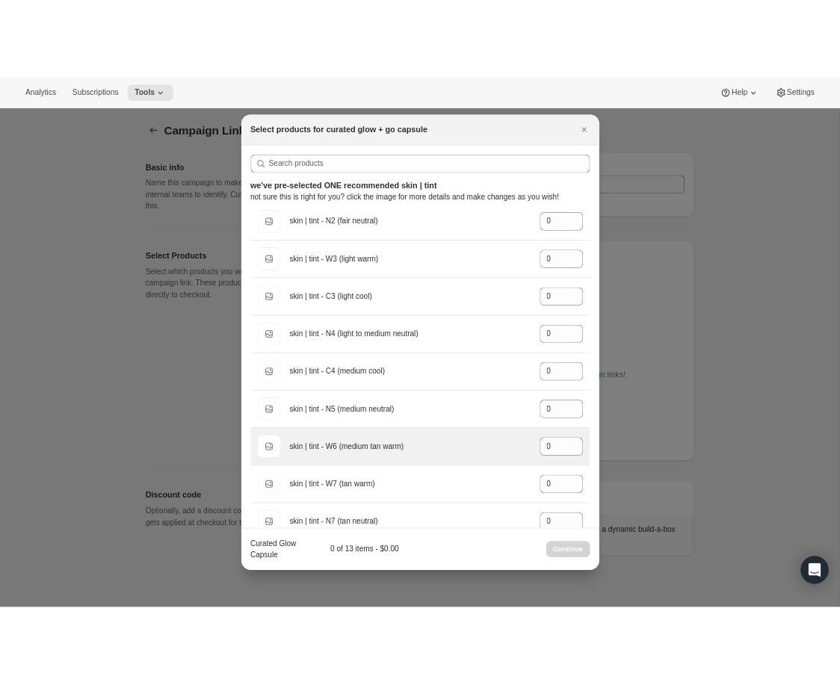
scroll to position [7, 0]
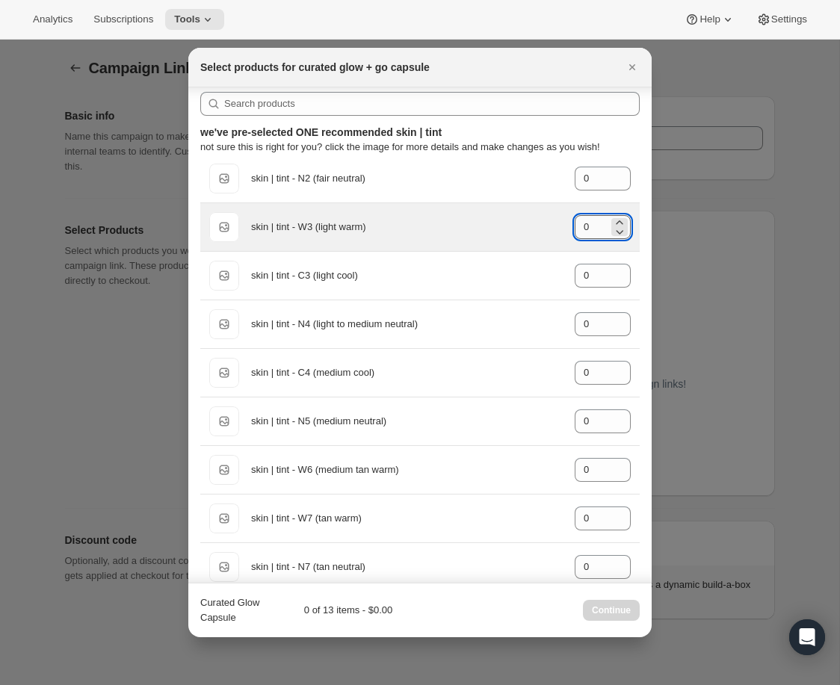
click at [577, 224] on input "0" at bounding box center [592, 227] width 34 height 24
click at [590, 224] on input "0" at bounding box center [592, 227] width 34 height 24
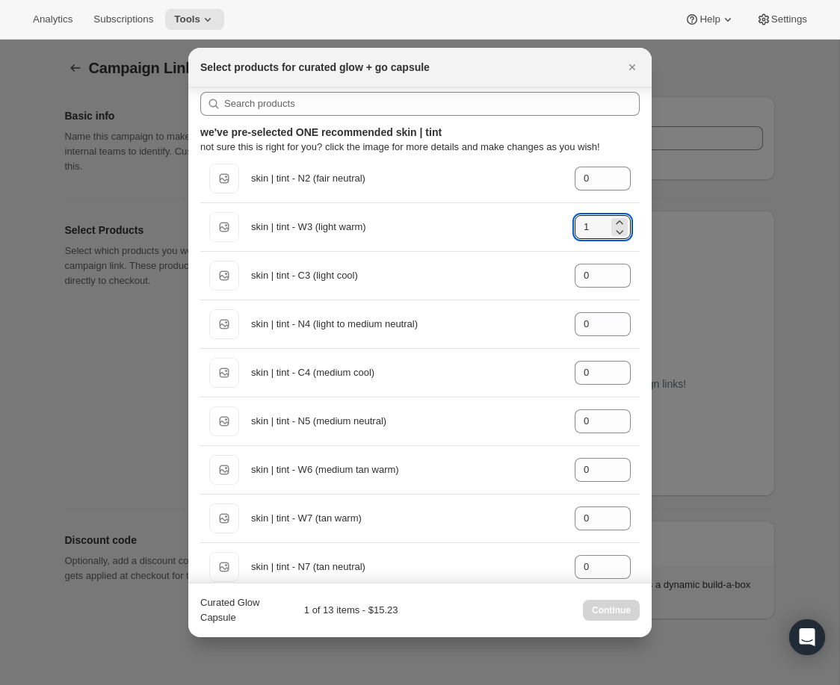
type input "1"
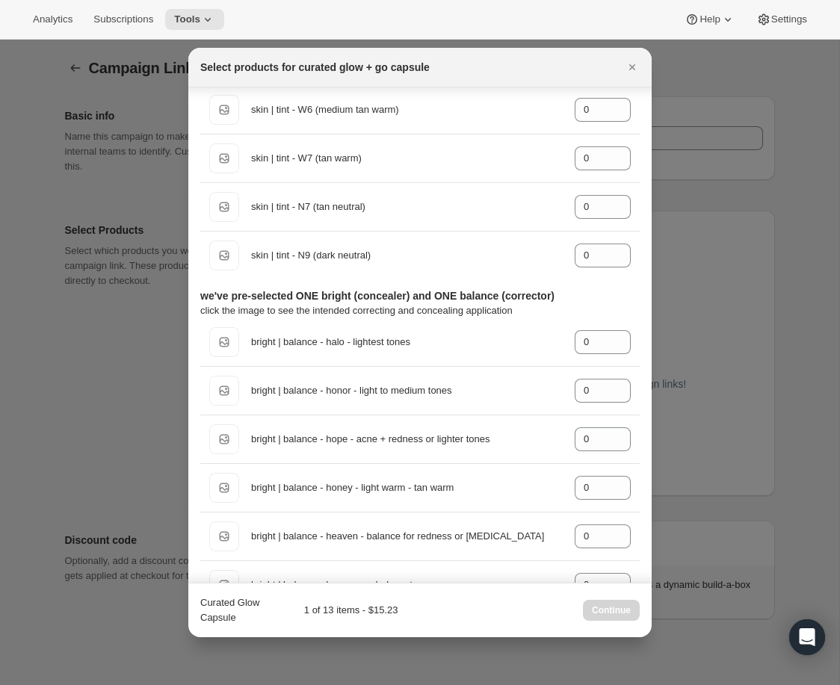
scroll to position [369, 0]
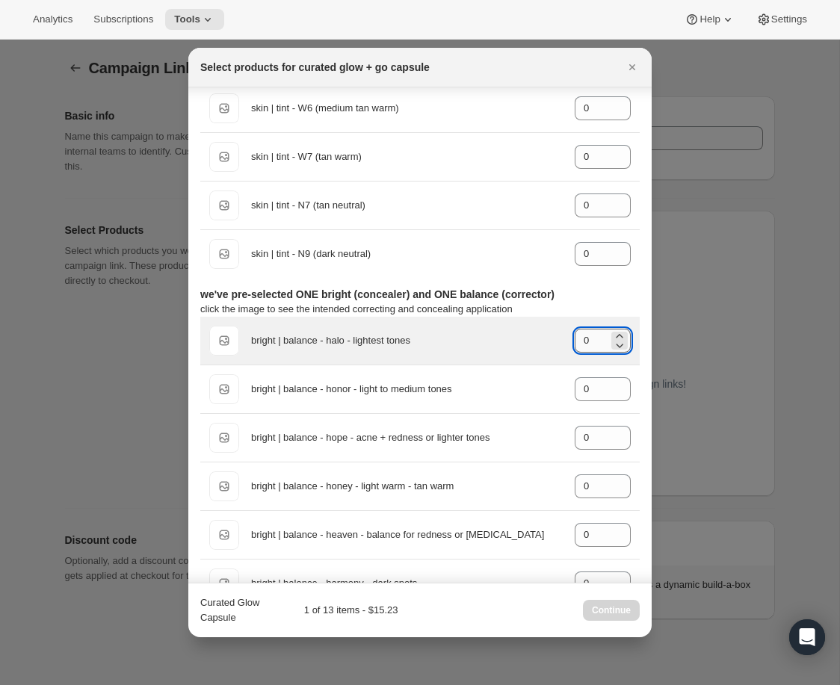
click at [596, 338] on input "0" at bounding box center [592, 341] width 34 height 24
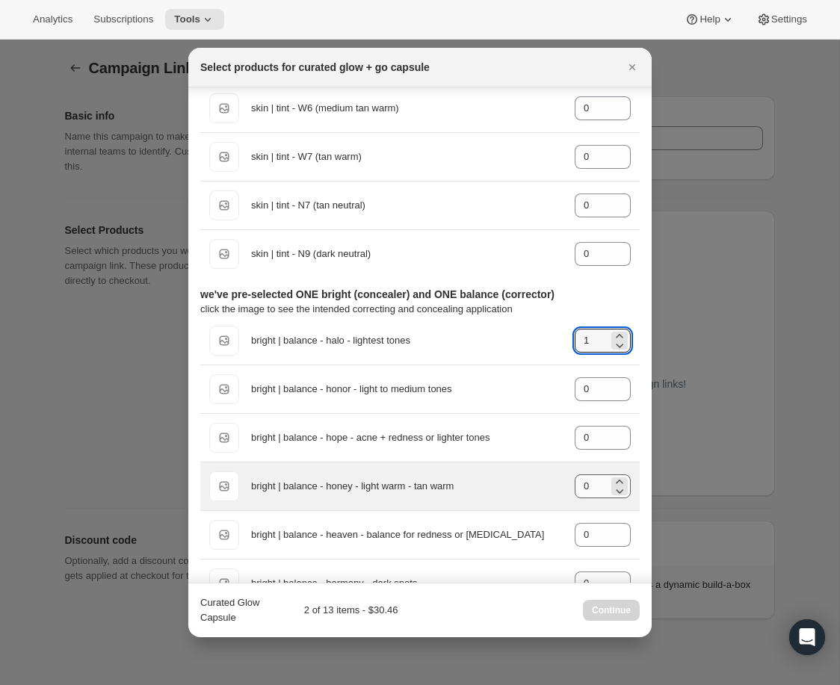
type input "1"
click at [596, 487] on input "0" at bounding box center [592, 486] width 34 height 24
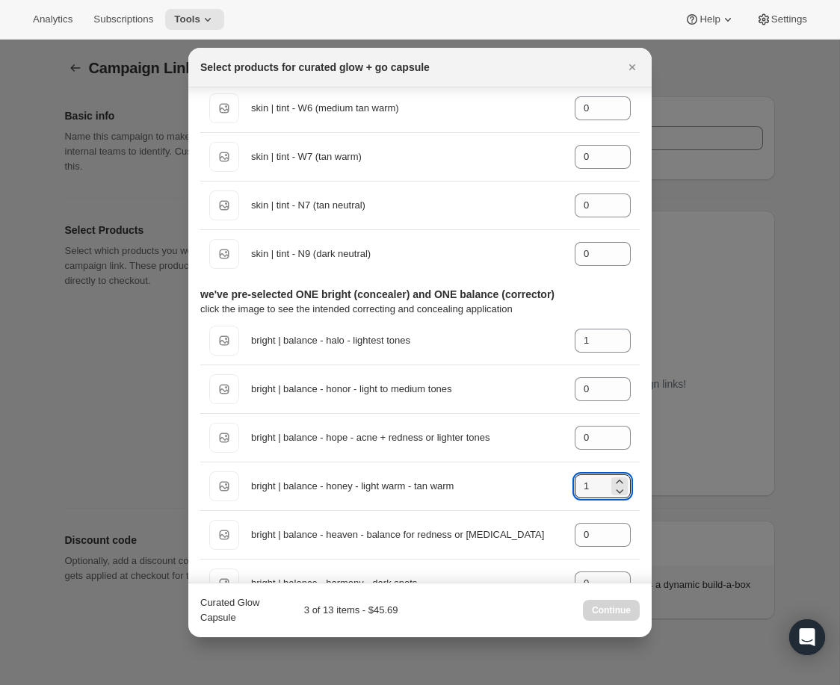
type input "1"
click at [624, 291] on div "we've pre-selected ONE bright (concealer) and ONE balance (corrector) click the…" at bounding box center [419, 302] width 439 height 30
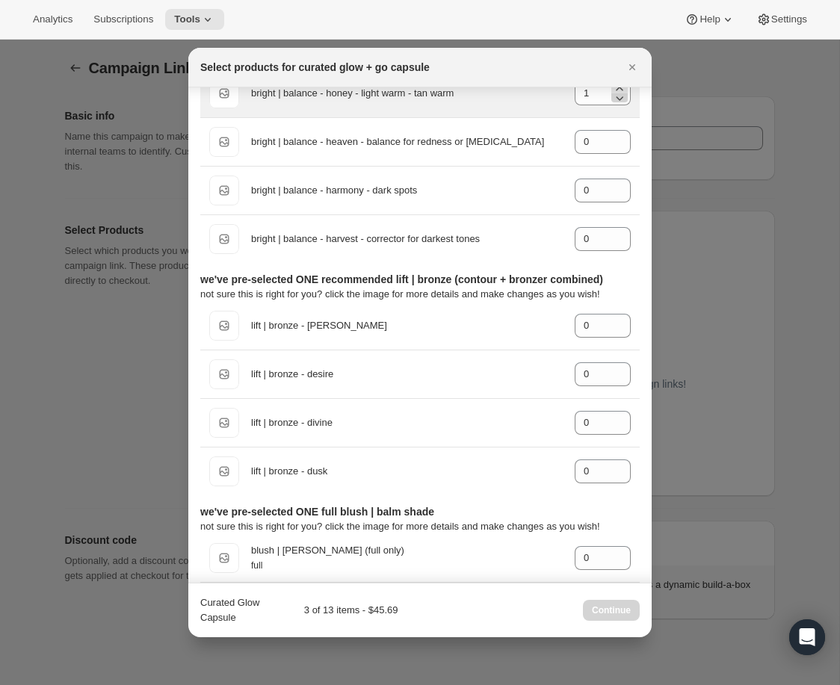
scroll to position [794, 0]
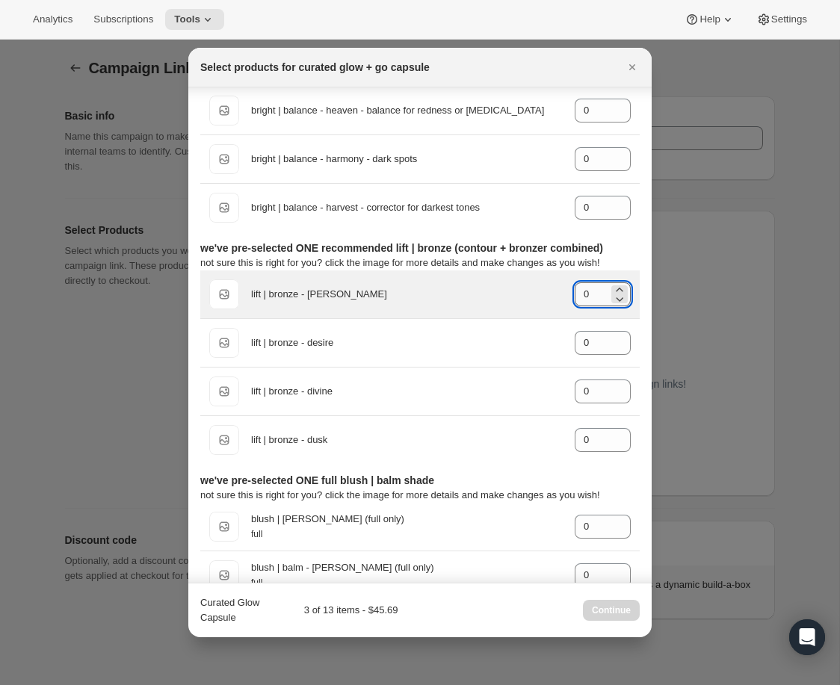
click at [585, 290] on input "0" at bounding box center [592, 294] width 34 height 24
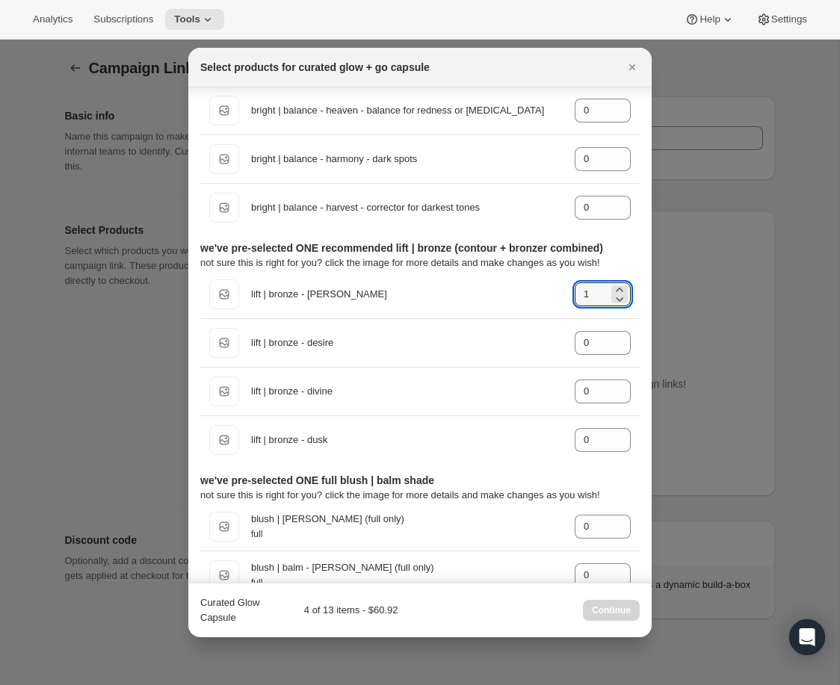
type input "1"
click at [625, 248] on div "we've pre-selected ONE recommended lift | bronze (contour + bronzer combined) n…" at bounding box center [419, 256] width 439 height 30
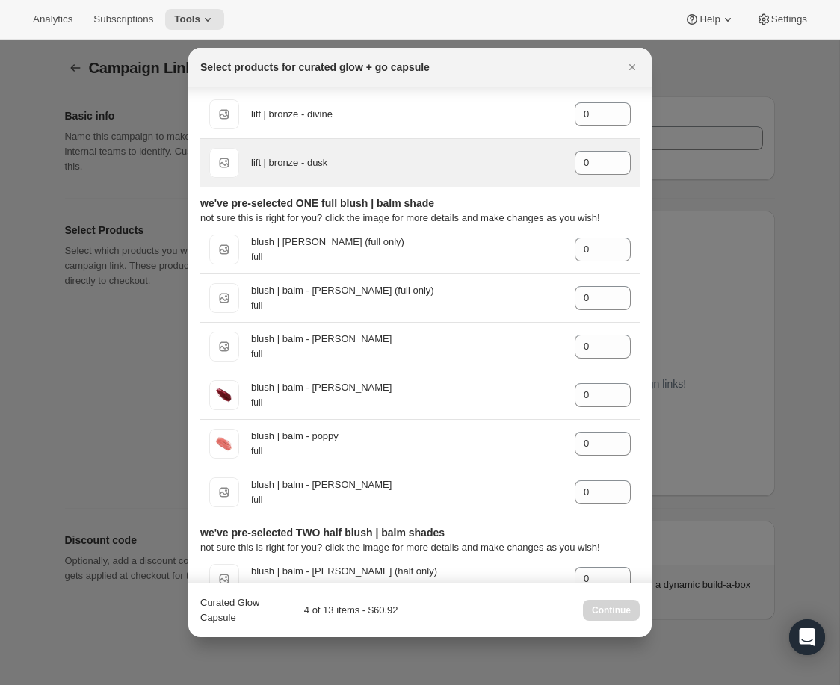
scroll to position [1086, 0]
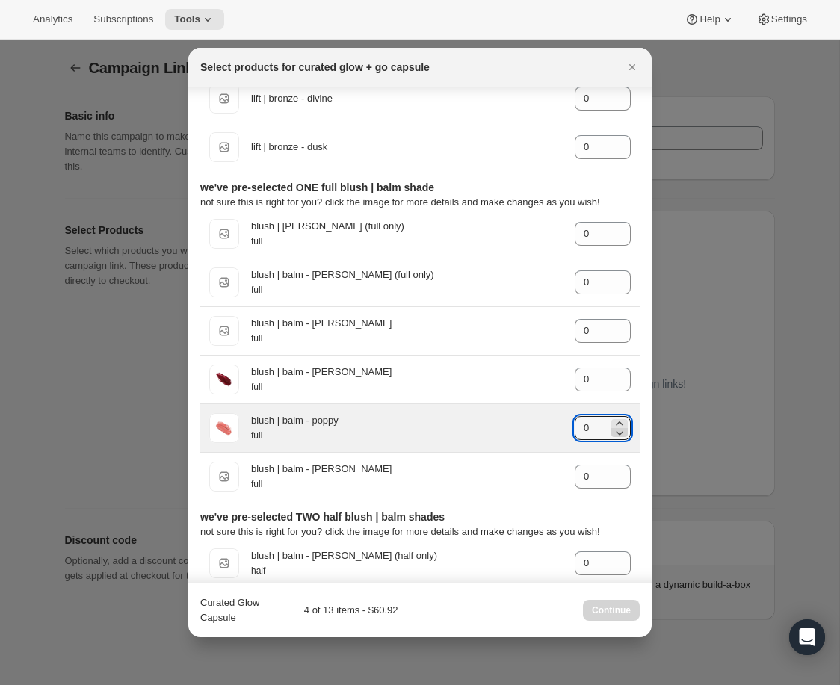
click at [612, 425] on icon ":r2r:" at bounding box center [619, 432] width 15 height 15
click at [611, 419] on div ":r2r:" at bounding box center [619, 428] width 16 height 18
click at [587, 422] on input "0" at bounding box center [592, 428] width 34 height 24
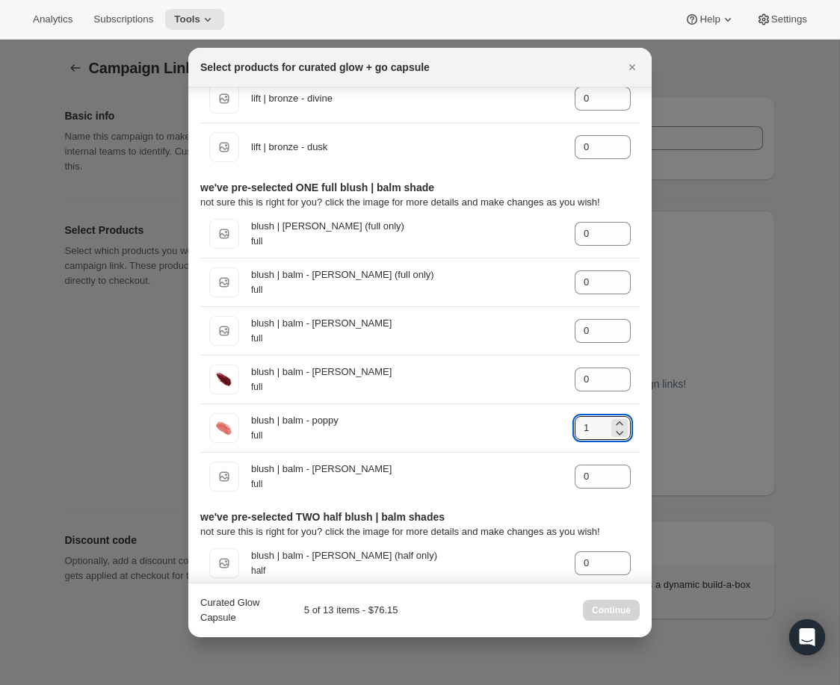
type input "1"
click at [641, 448] on div "we've pre-selected ONE recommended skin | tint not sure this is right for you? …" at bounding box center [419, 347] width 463 height 2692
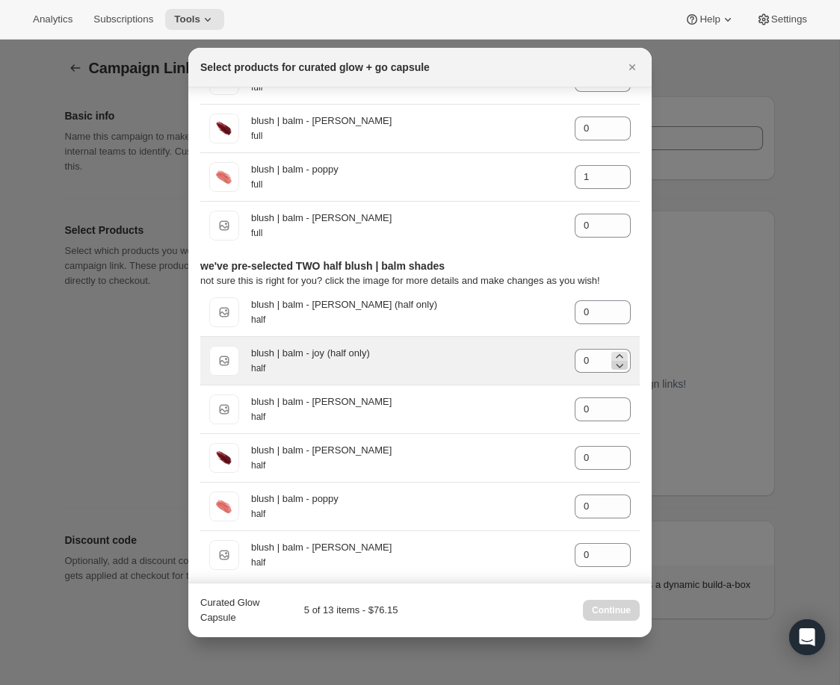
scroll to position [1355, 0]
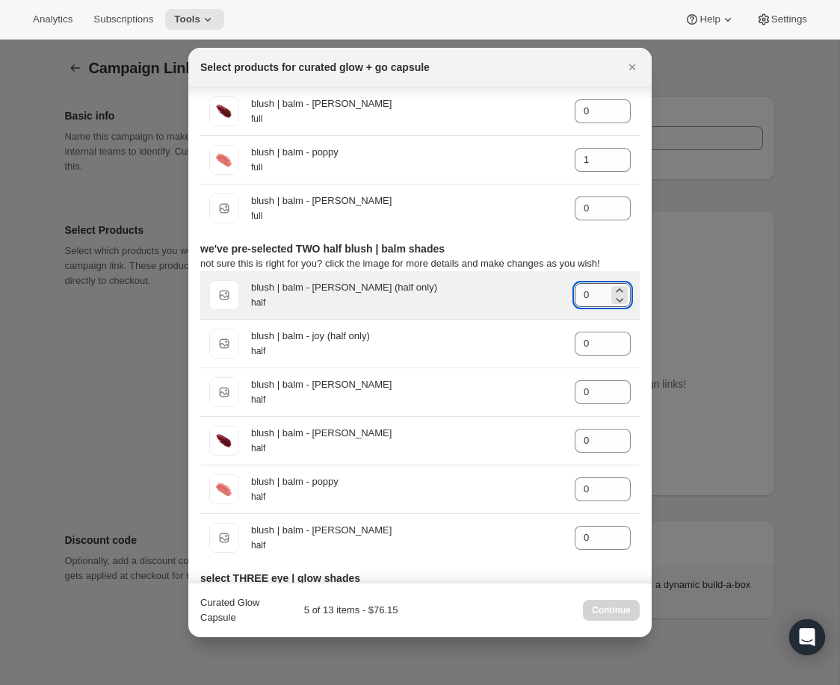
click at [593, 301] on input "0" at bounding box center [592, 295] width 34 height 24
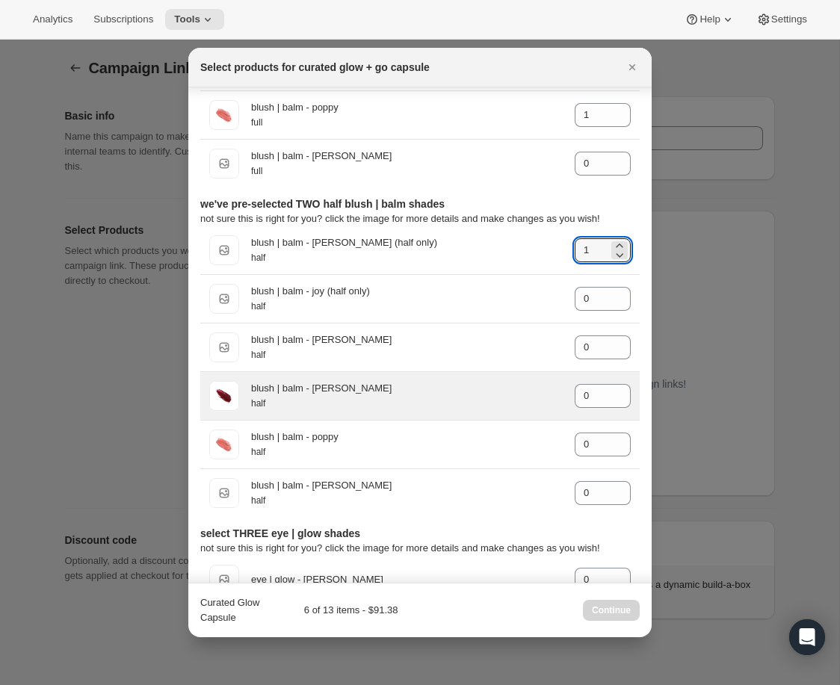
scroll to position [1408, 0]
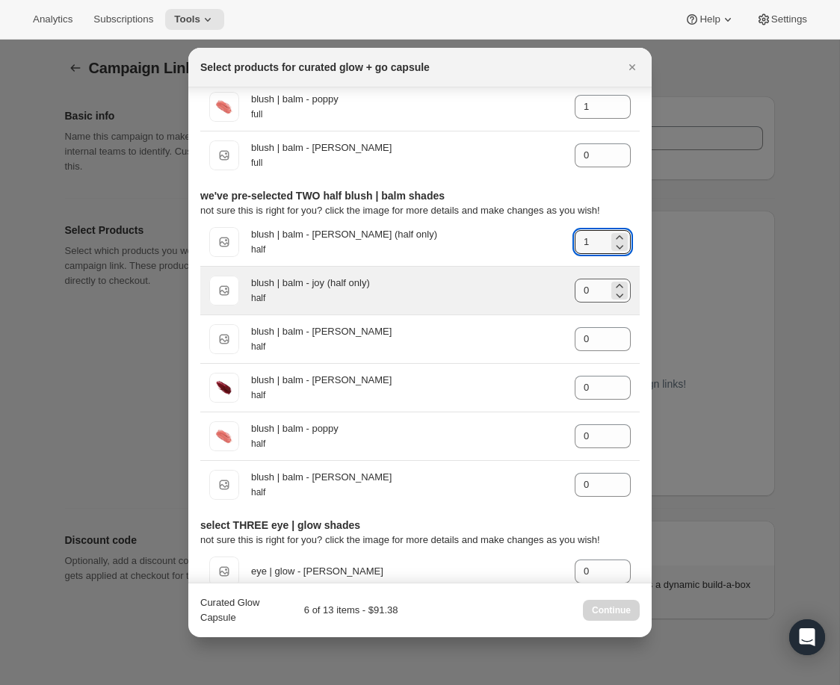
type input "1"
click at [593, 292] on input "0" at bounding box center [592, 291] width 34 height 24
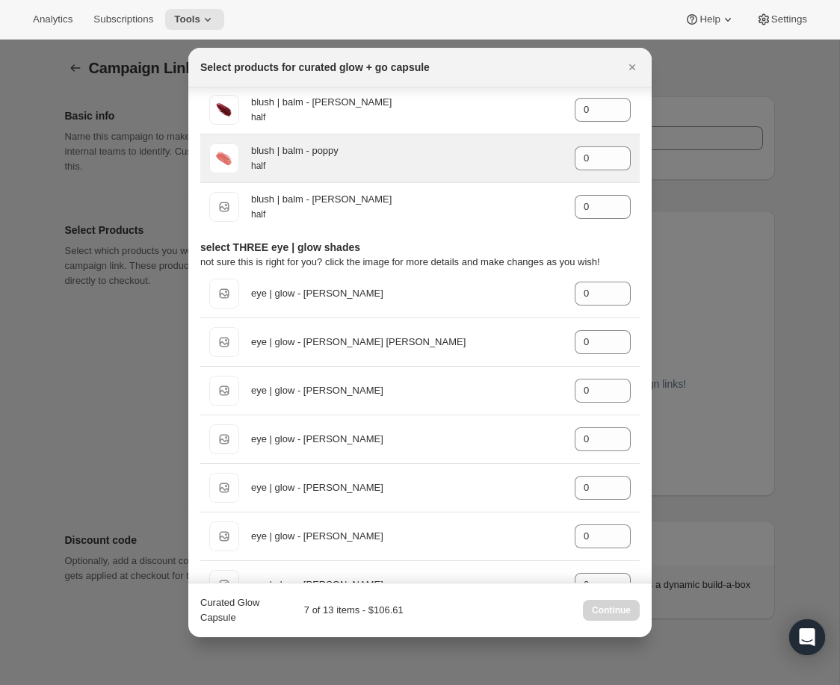
scroll to position [1729, 0]
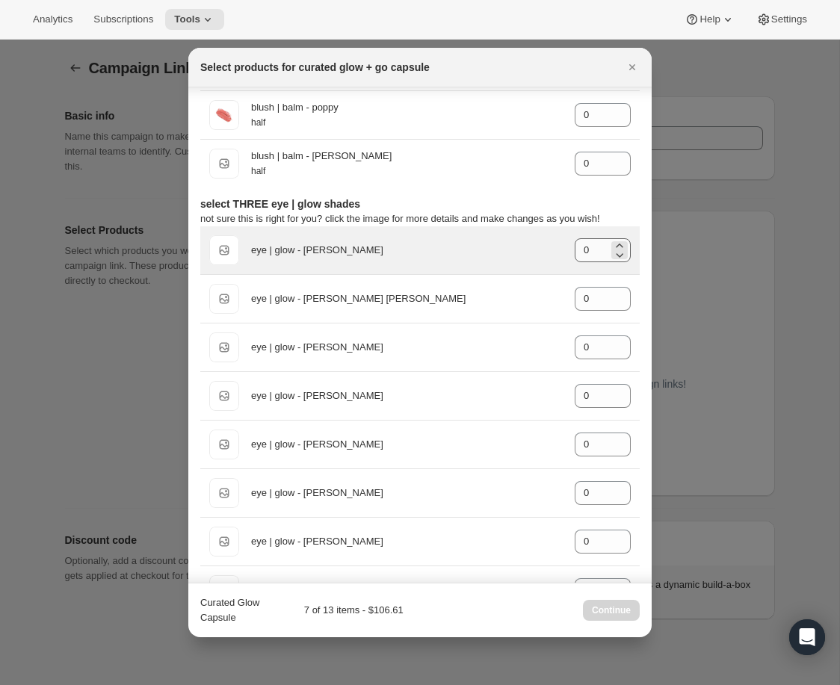
type input "1"
click at [597, 244] on input "0" at bounding box center [592, 250] width 34 height 24
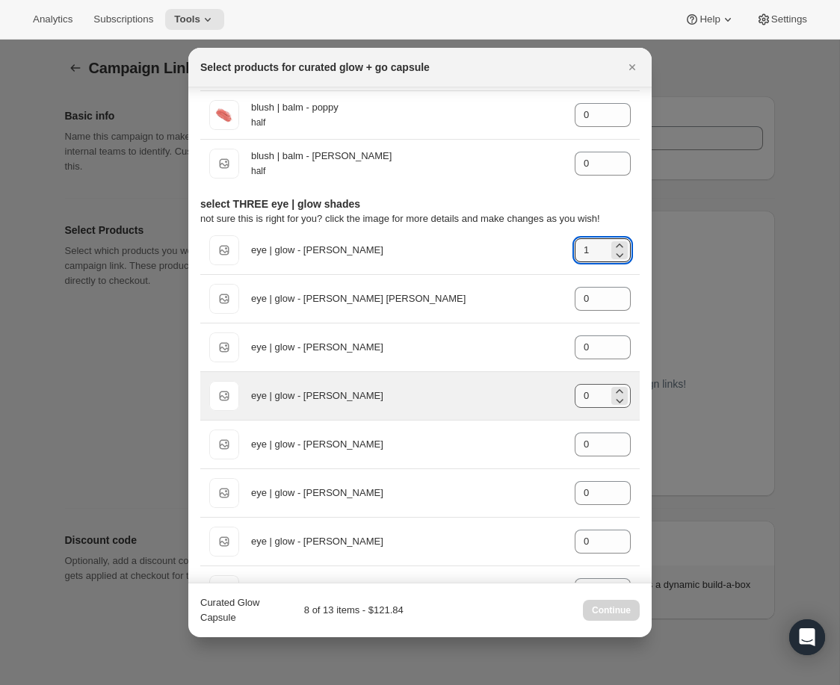
type input "1"
click at [590, 390] on input "0" at bounding box center [592, 396] width 34 height 24
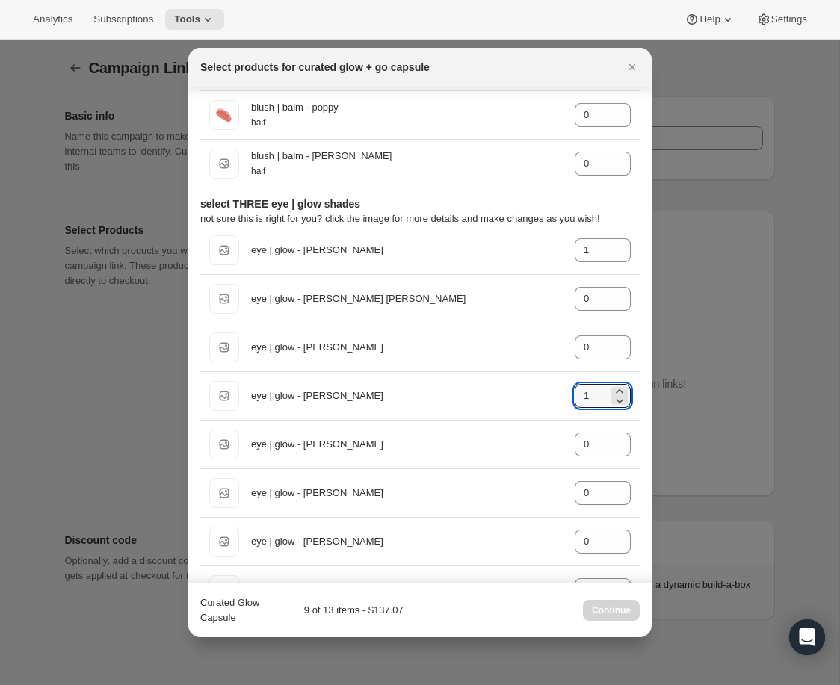
type input "1"
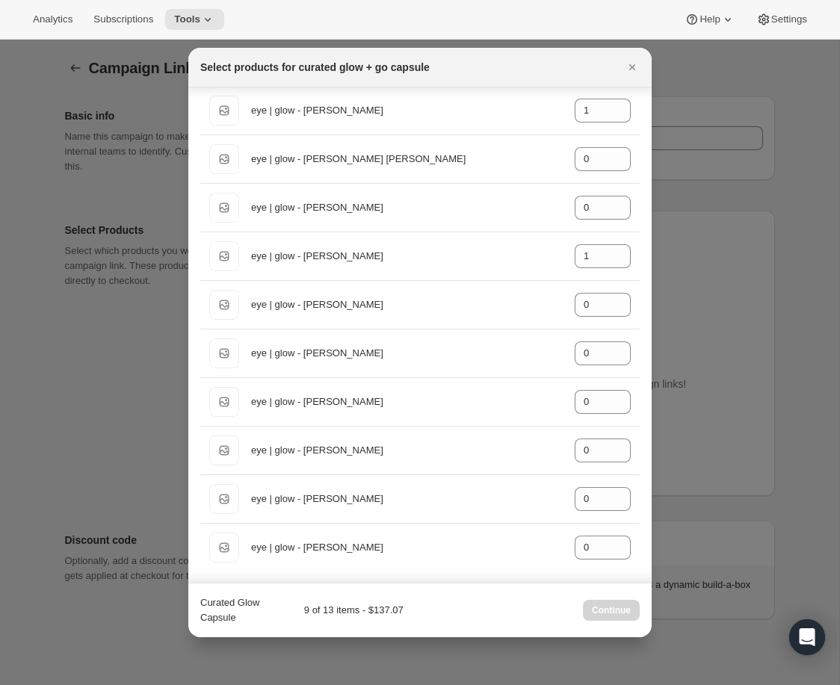
scroll to position [1908, 0]
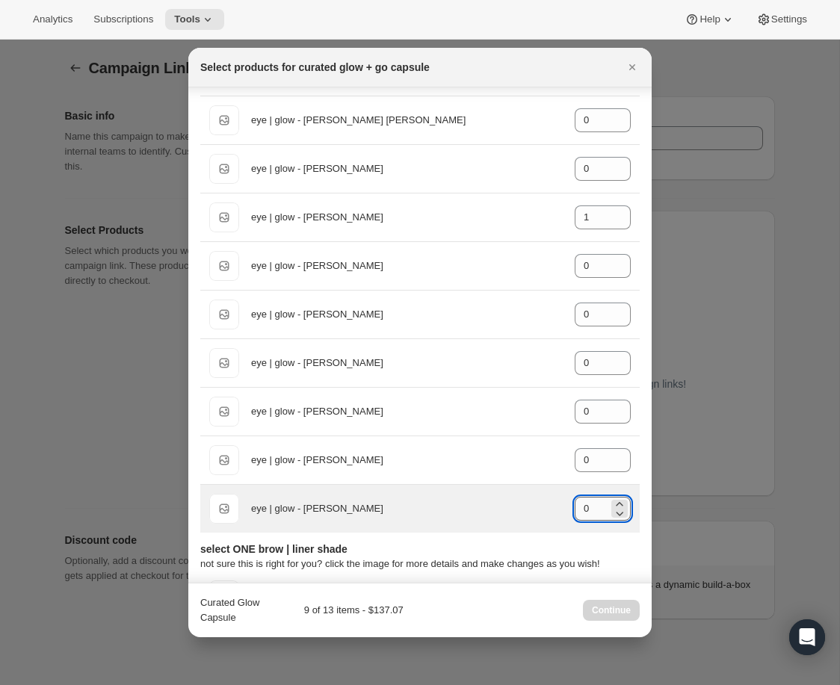
click at [593, 504] on input "0" at bounding box center [592, 509] width 34 height 24
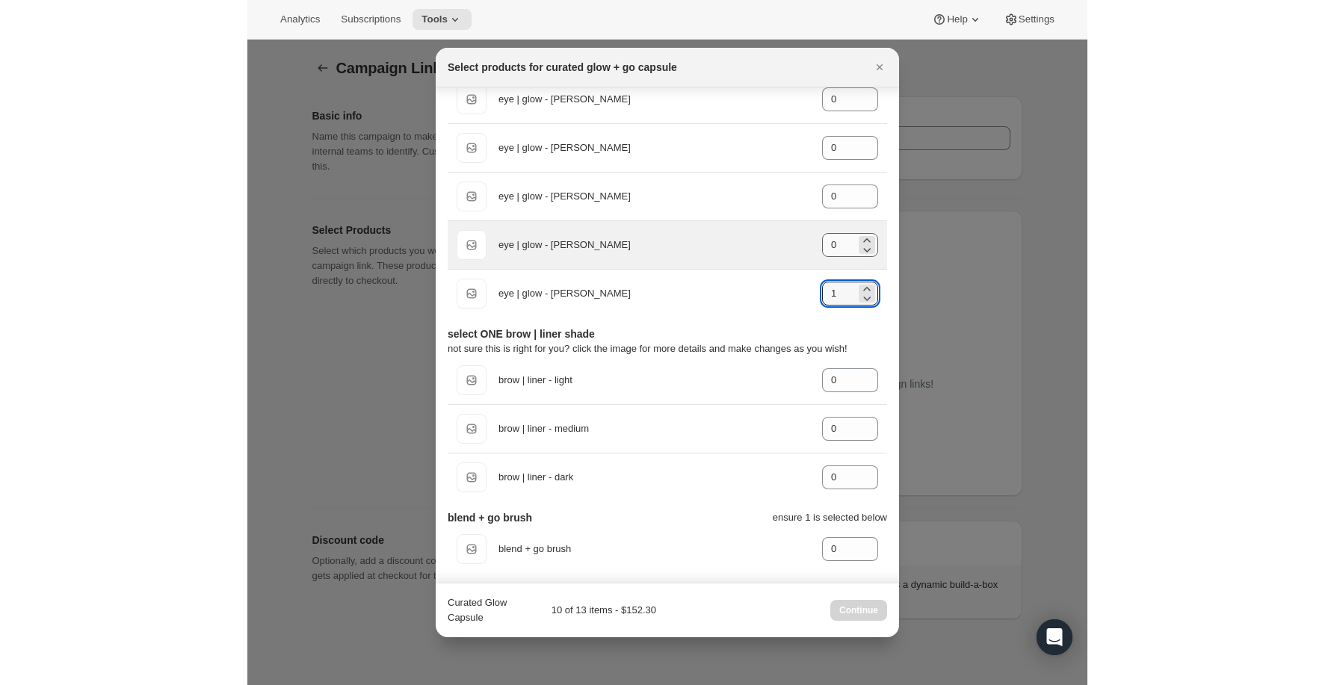
scroll to position [2192, 0]
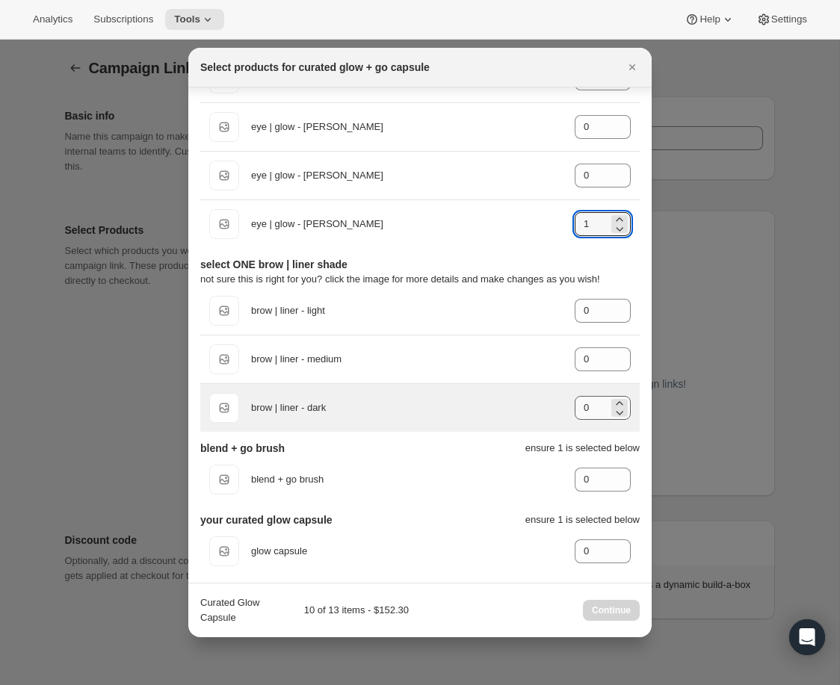
type input "1"
click at [602, 407] on input "0" at bounding box center [592, 408] width 34 height 24
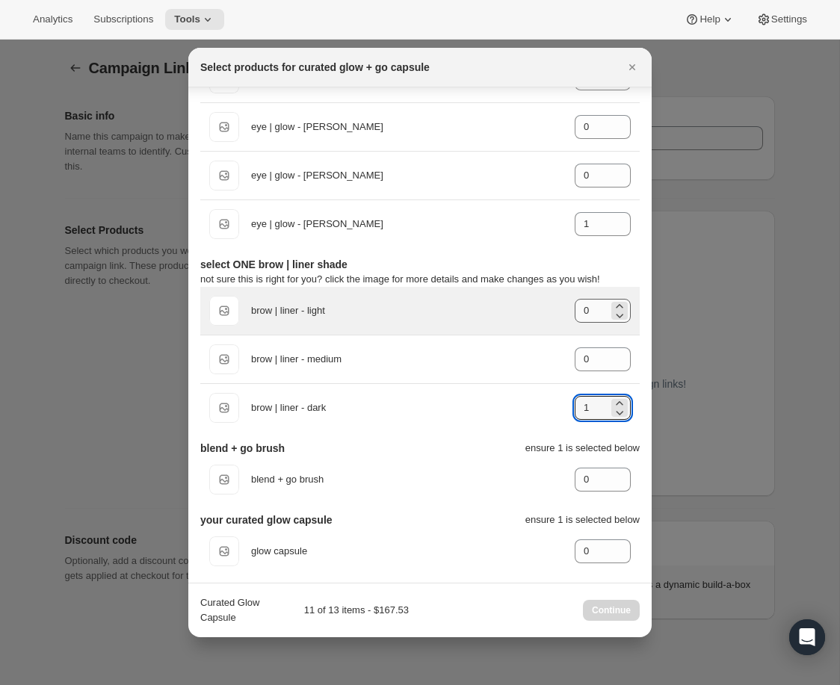
type input "1"
click at [606, 316] on input "0" at bounding box center [592, 311] width 34 height 24
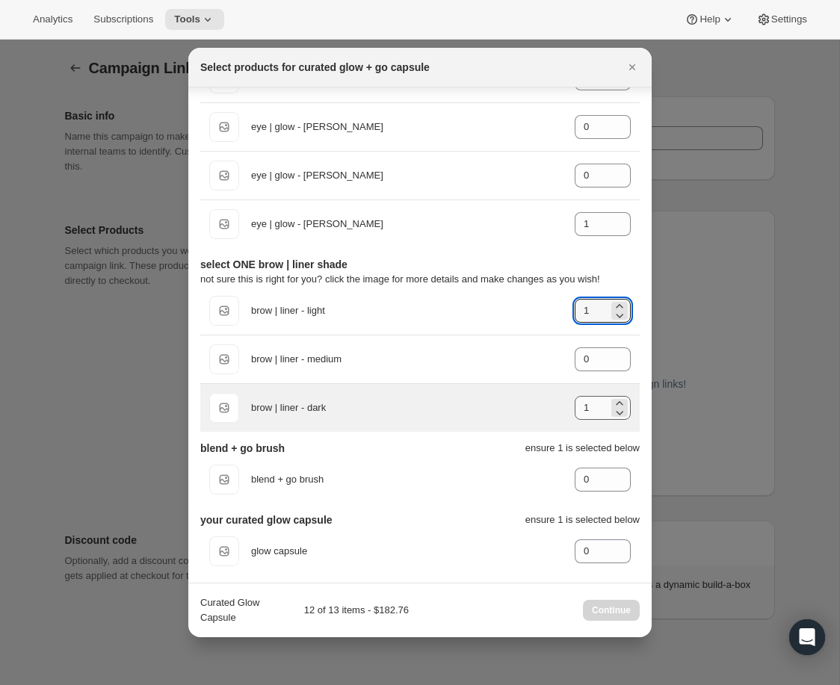
type input "1"
click at [596, 398] on input "1" at bounding box center [592, 408] width 34 height 24
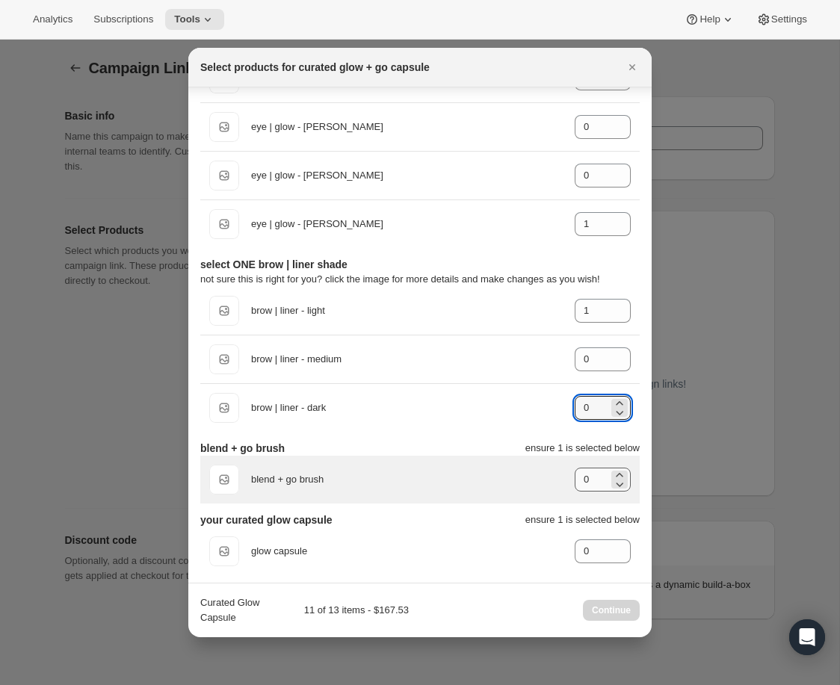
type input "0"
click at [594, 469] on input "0" at bounding box center [592, 480] width 34 height 24
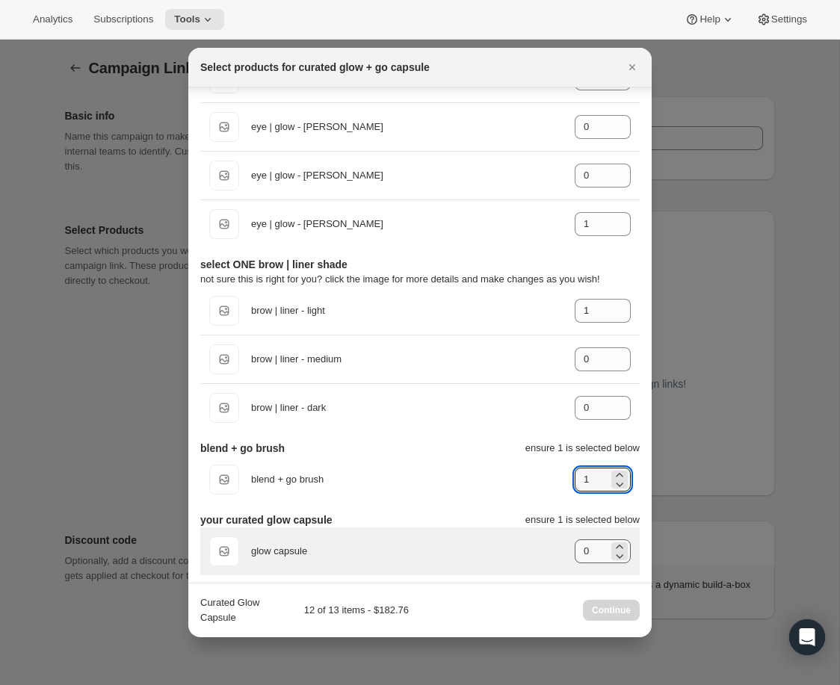
type input "1"
click at [596, 557] on input "0" at bounding box center [592, 551] width 34 height 24
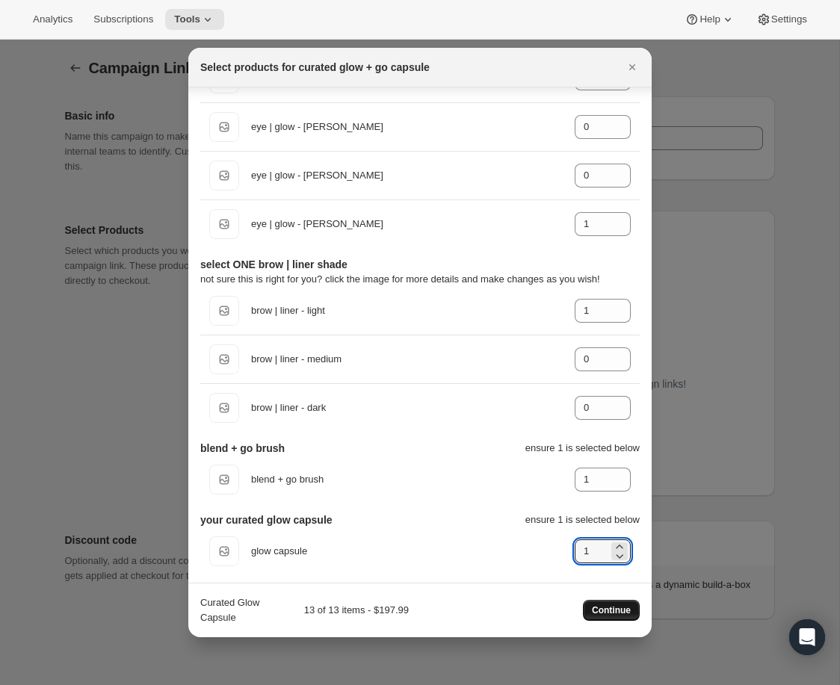
type input "1"
click at [611, 610] on span "Continue" at bounding box center [611, 610] width 39 height 12
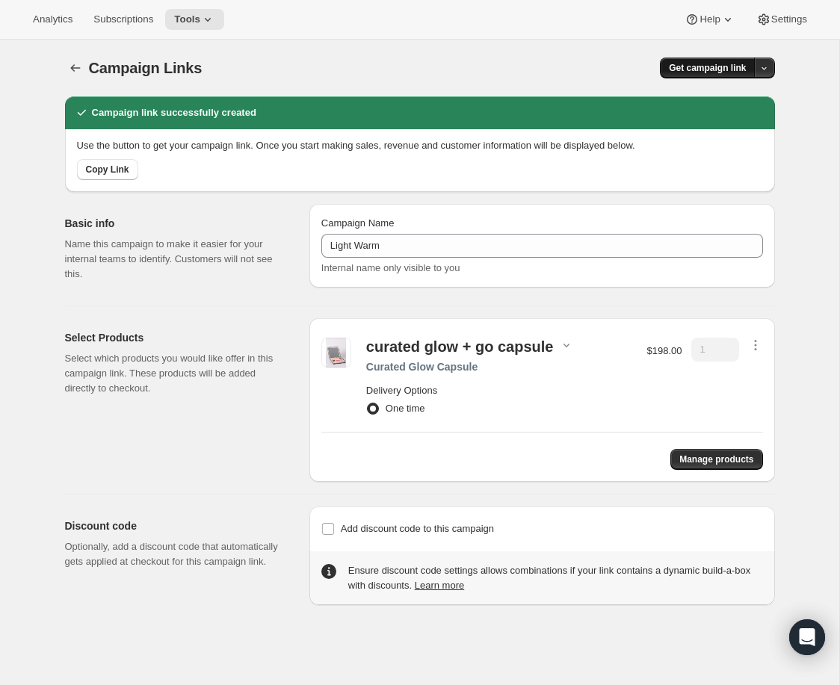
click at [719, 65] on span "Get campaign link" at bounding box center [707, 68] width 77 height 12
click at [723, 93] on span "Copy Link" at bounding box center [744, 98] width 43 height 11
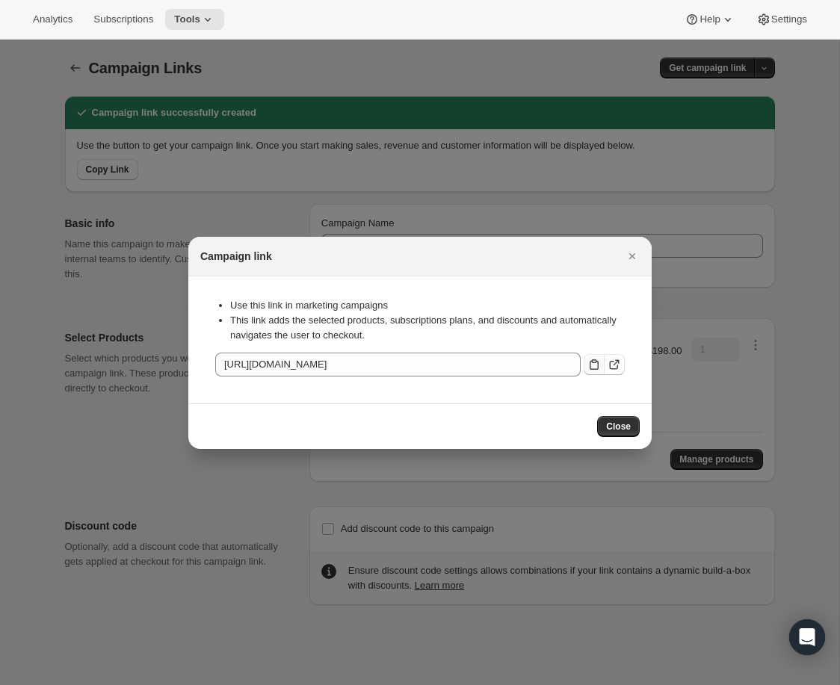
click at [593, 363] on icon ":r4n:" at bounding box center [594, 364] width 15 height 15
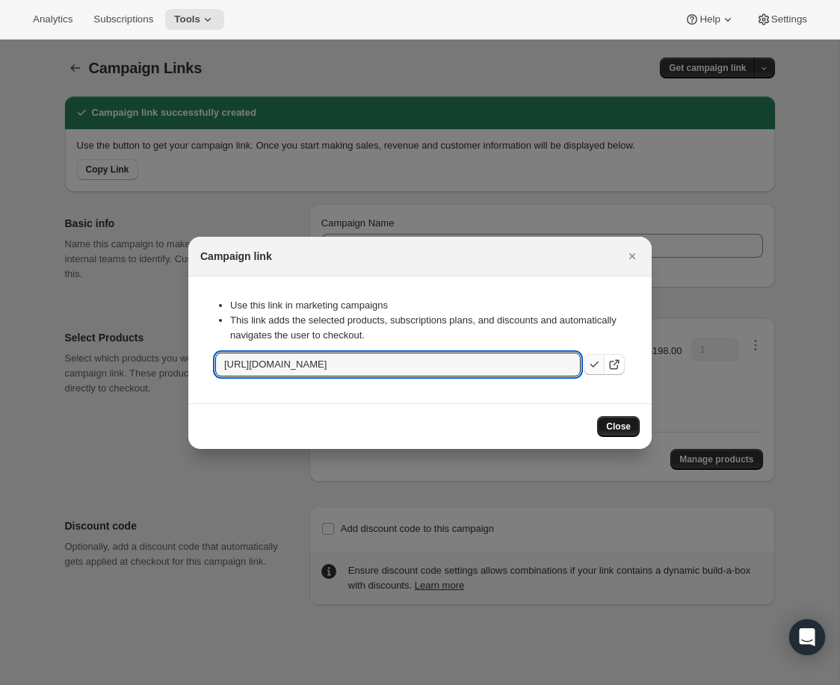
click at [617, 424] on span "Close" at bounding box center [618, 427] width 25 height 12
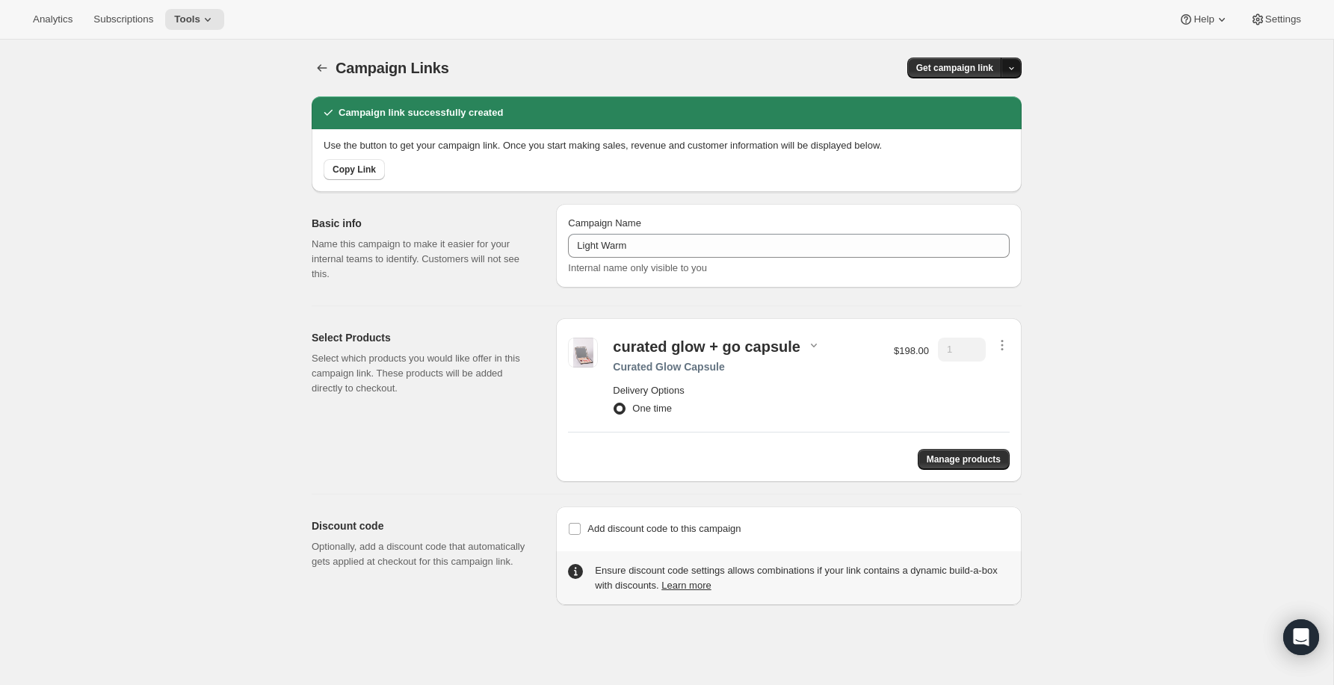
click at [1013, 65] on icon "button" at bounding box center [1011, 69] width 10 height 10
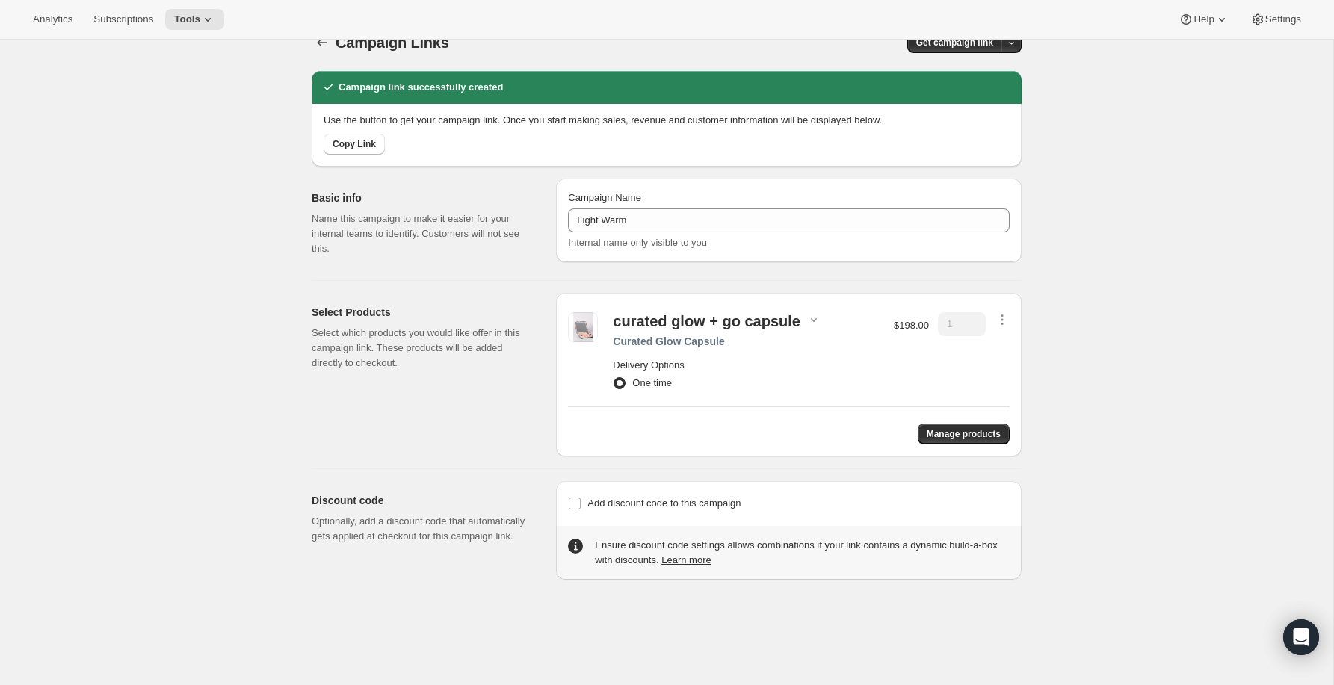
scroll to position [26, 0]
click at [321, 46] on icon "button" at bounding box center [322, 41] width 15 height 15
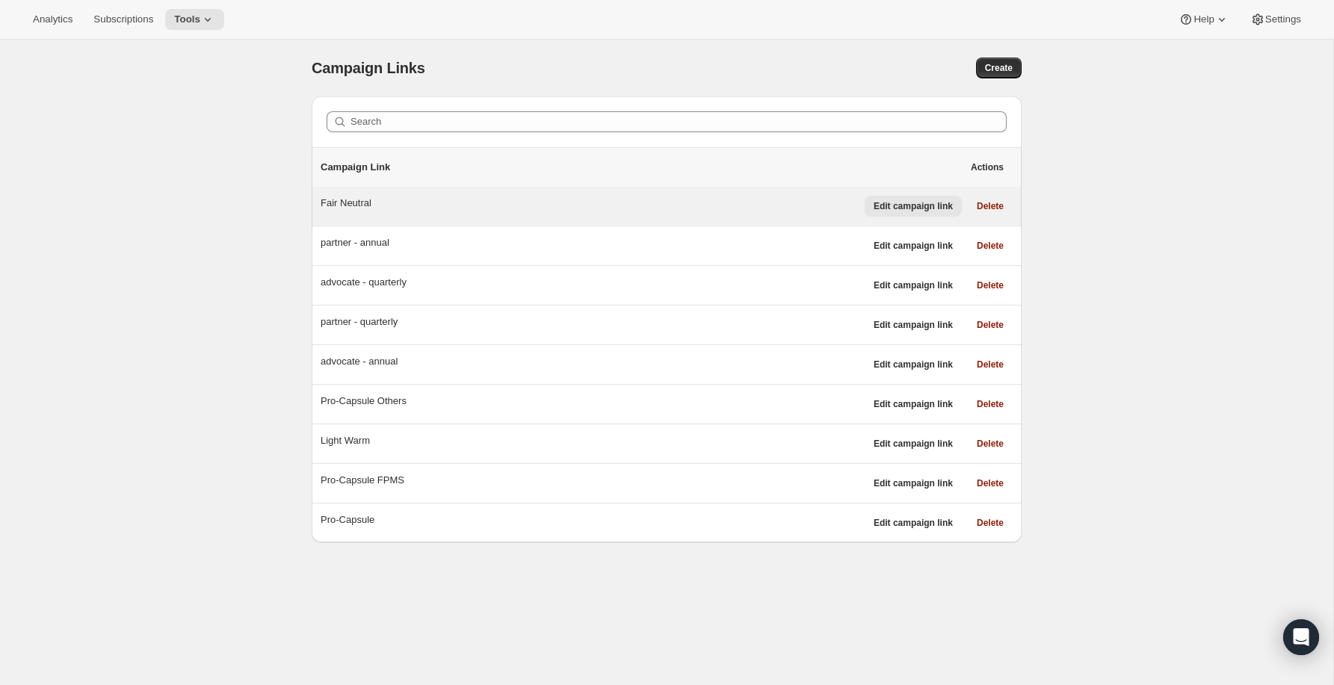
click at [900, 205] on span "Edit campaign link" at bounding box center [912, 206] width 79 height 12
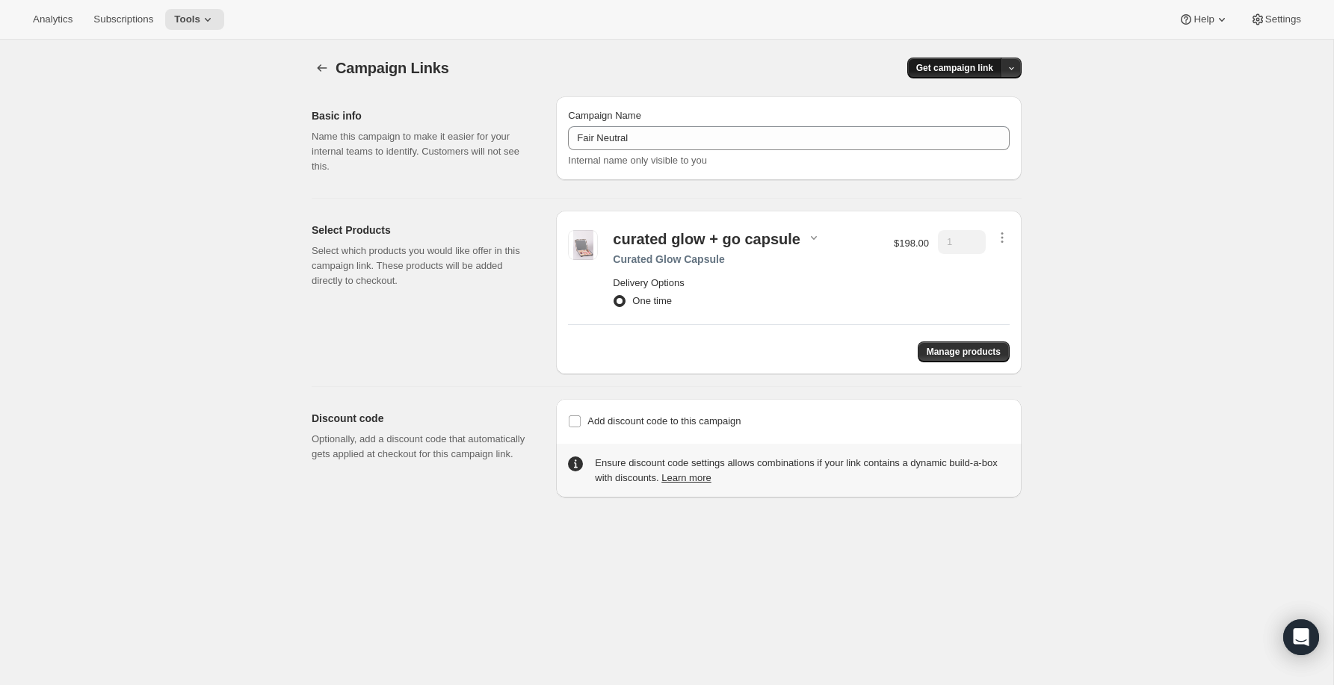
click at [987, 61] on button "Get campaign link" at bounding box center [954, 68] width 95 height 21
click at [991, 100] on span "Copy Link" at bounding box center [991, 98] width 43 height 11
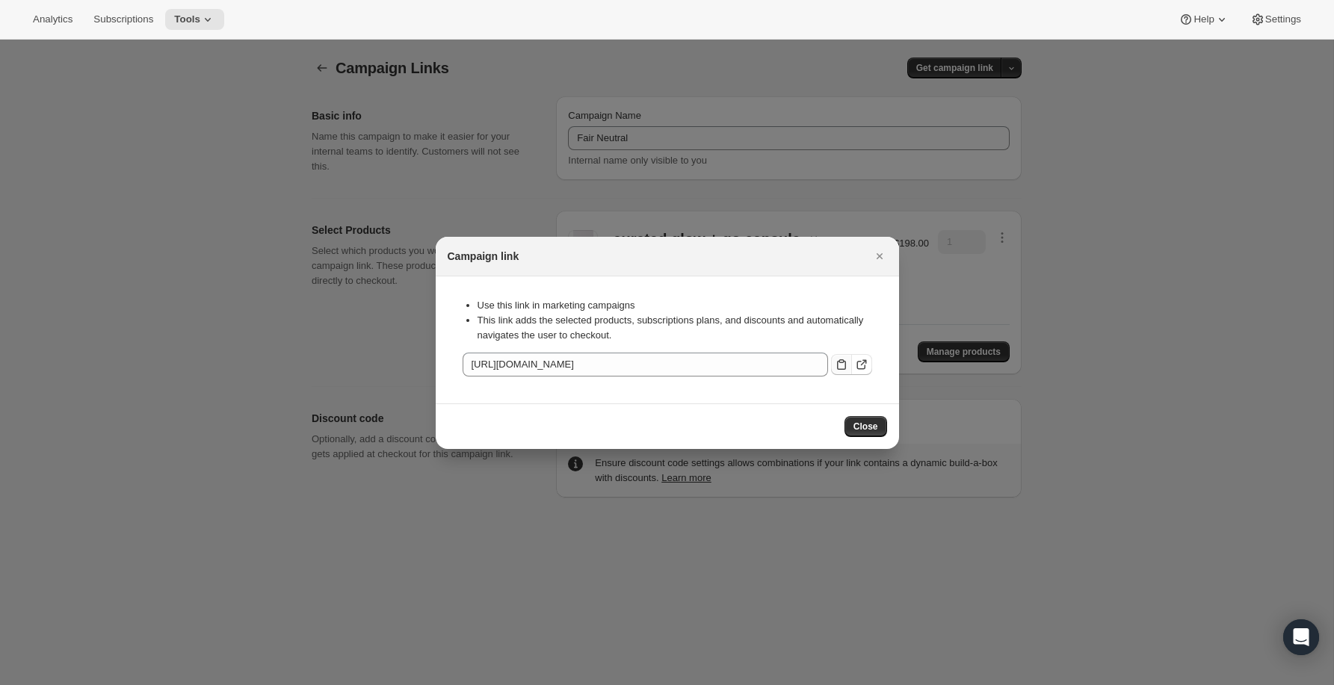
click at [835, 359] on icon ":r5d:" at bounding box center [841, 364] width 15 height 15
